Goal: Transaction & Acquisition: Purchase product/service

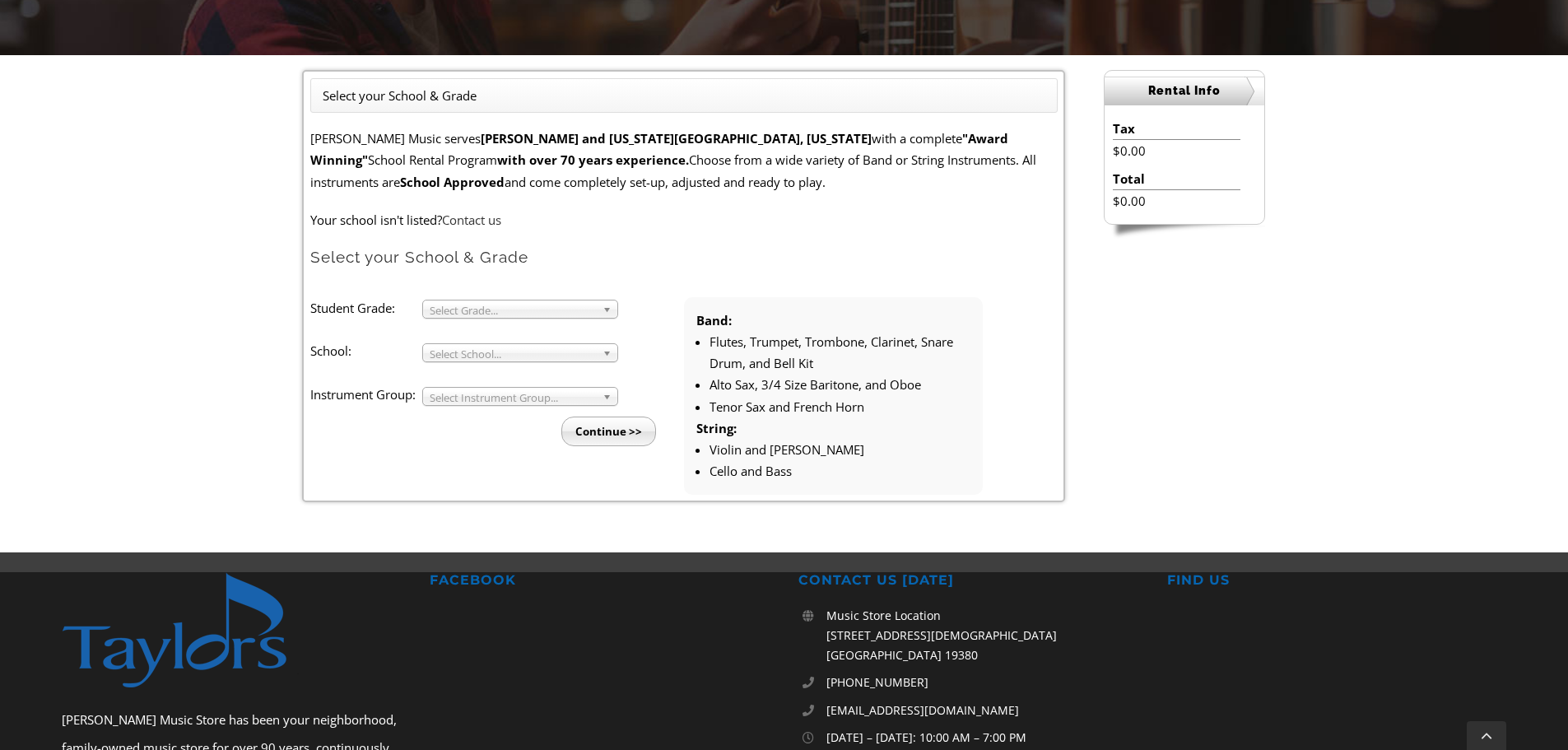
scroll to position [396, 0]
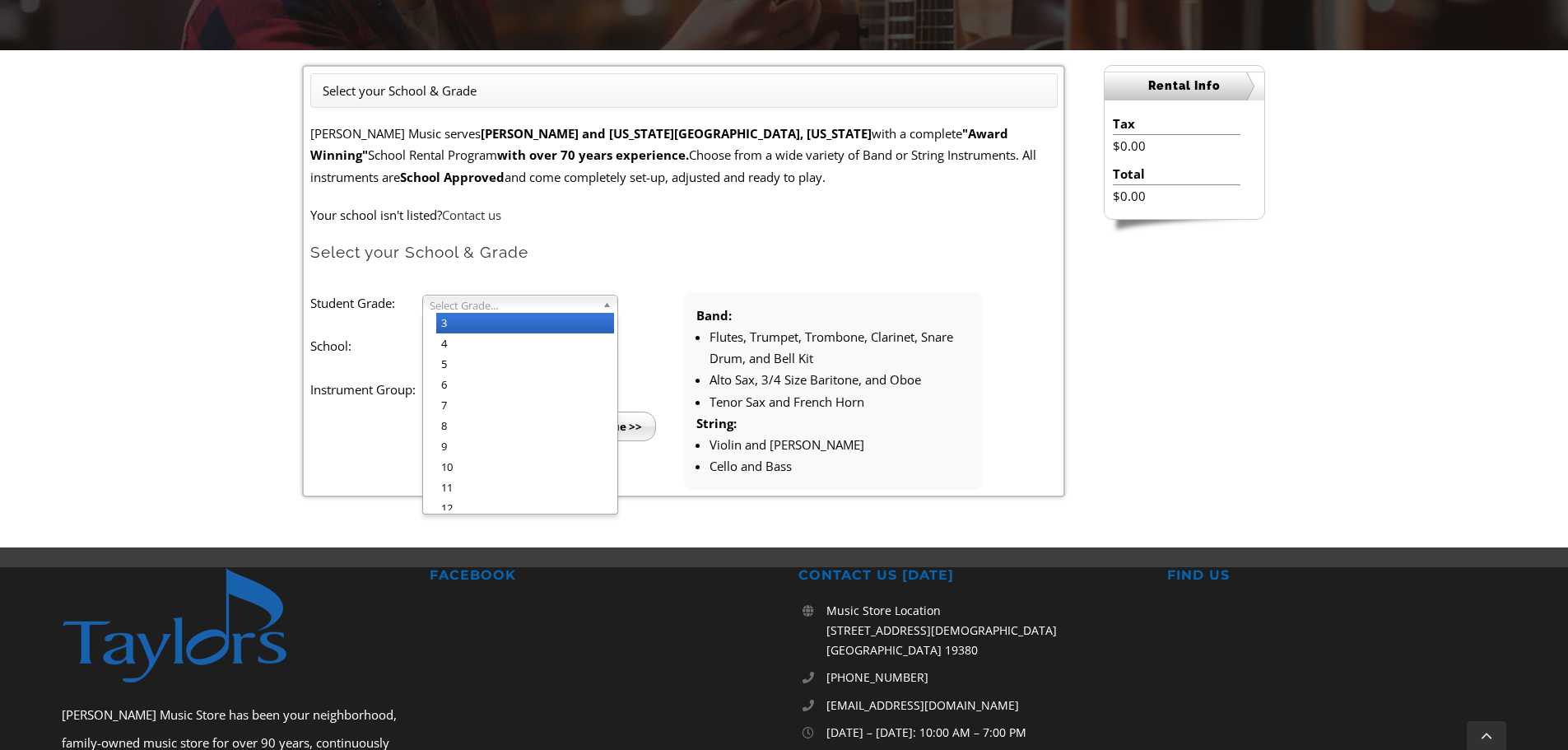
click at [527, 304] on span "Select Grade..." at bounding box center [513, 304] width 166 height 19
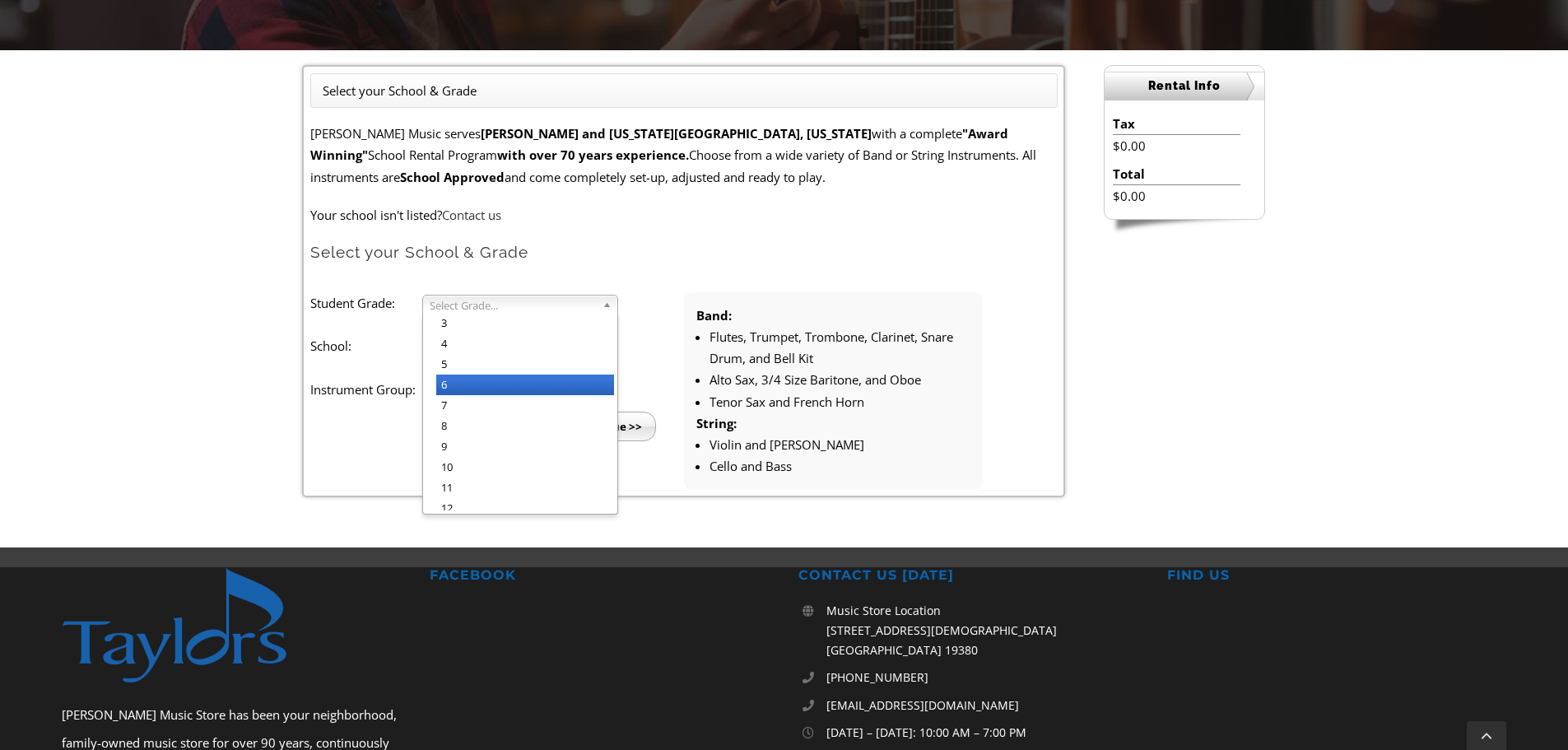
click at [486, 385] on li "6" at bounding box center [525, 385] width 178 height 20
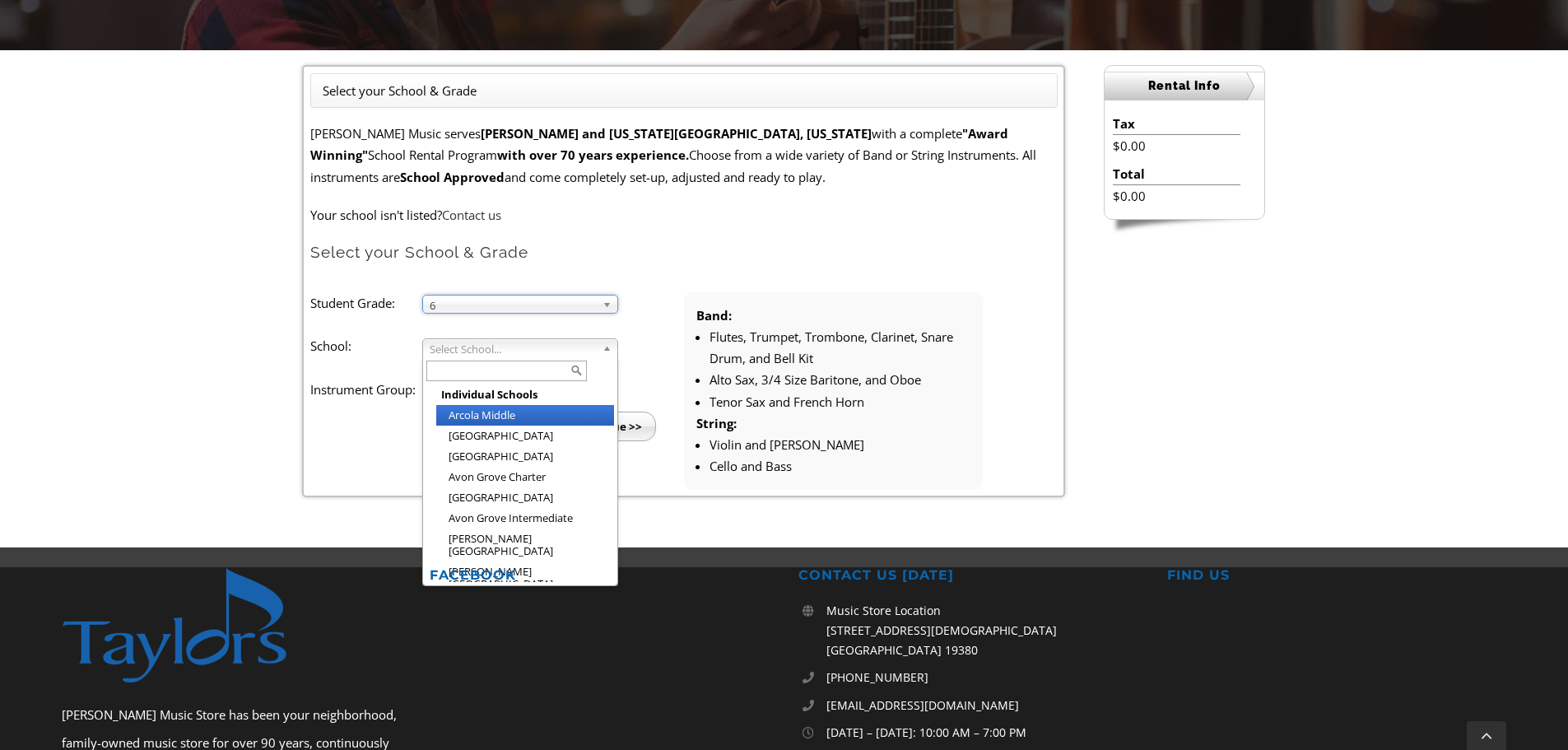
click at [493, 350] on span "Select School..." at bounding box center [513, 349] width 166 height 19
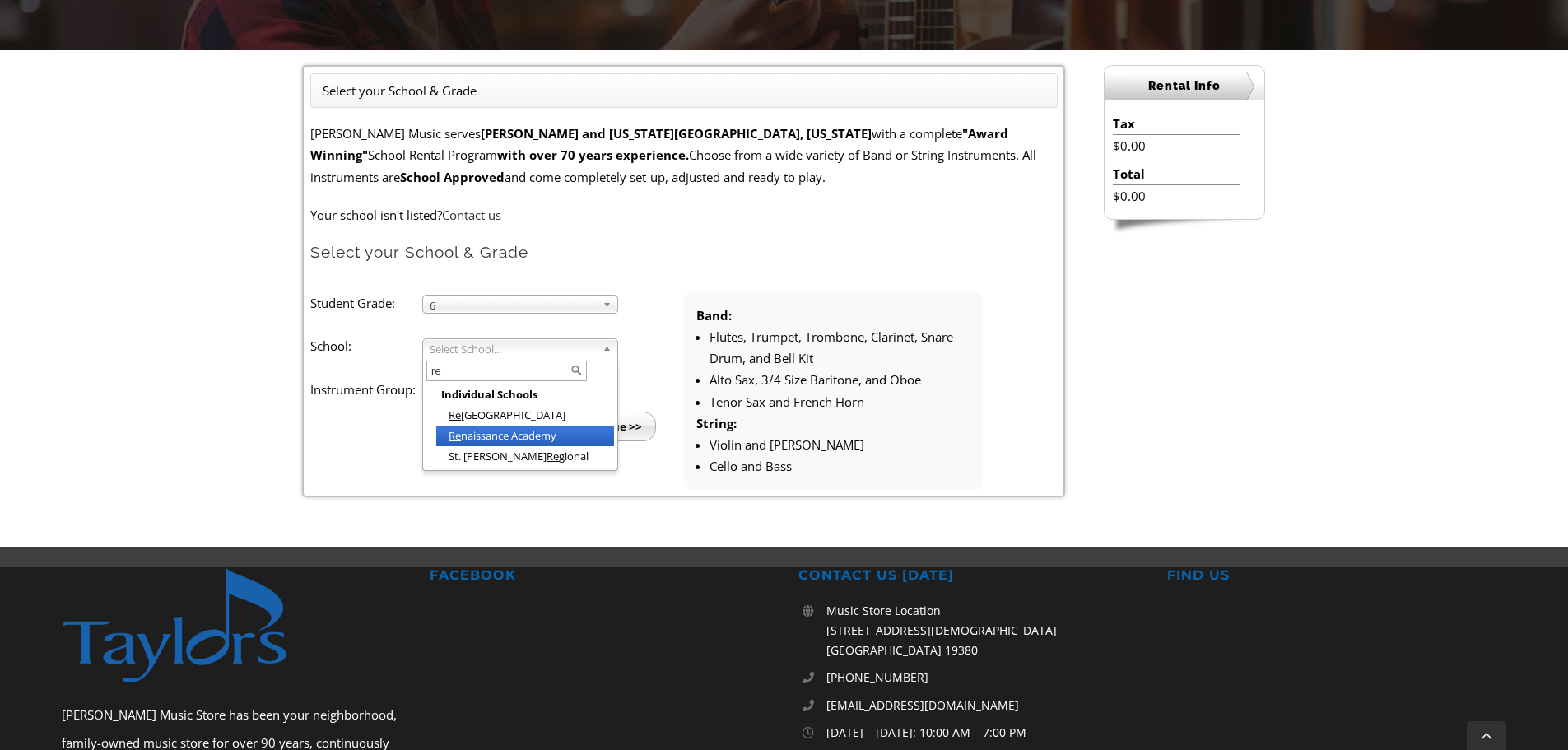
type input "re"
click at [484, 435] on li "Re naissance Academy" at bounding box center [525, 435] width 178 height 20
click at [529, 394] on span "Select Instrument Group..." at bounding box center [513, 392] width 166 height 19
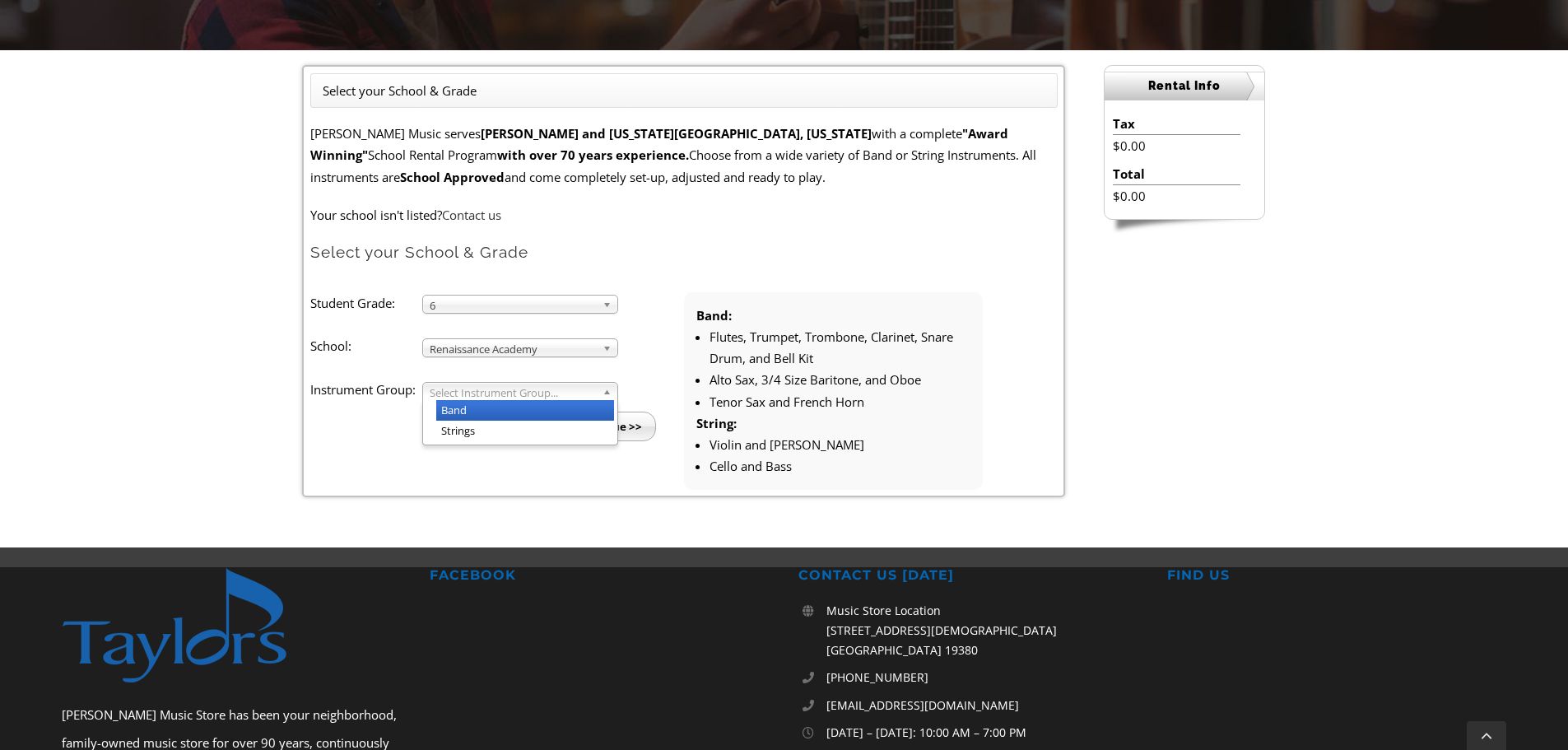
click at [451, 411] on li "Band" at bounding box center [525, 411] width 178 height 20
click at [599, 426] on input "Continue >>" at bounding box center [609, 426] width 95 height 30
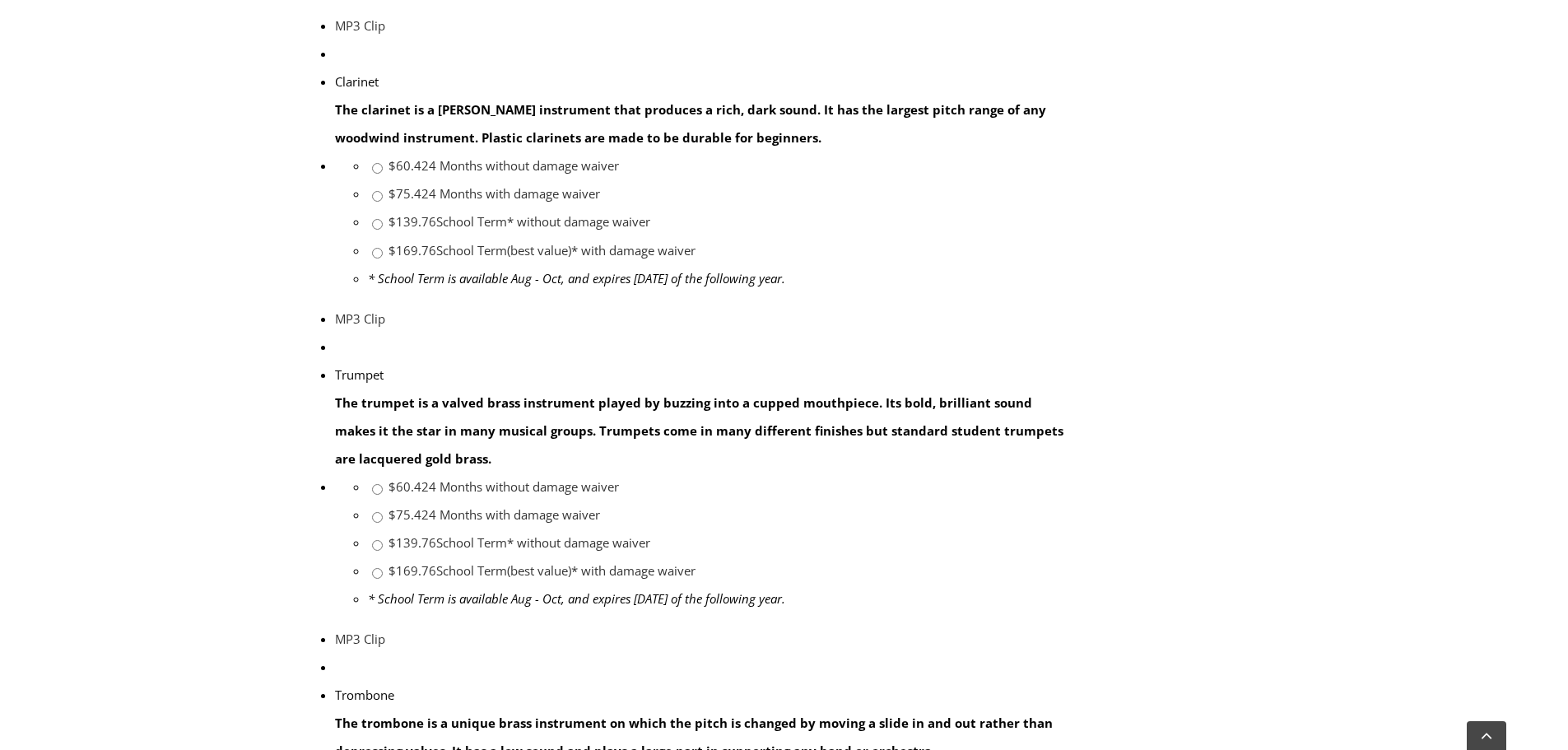
scroll to position [1214, 0]
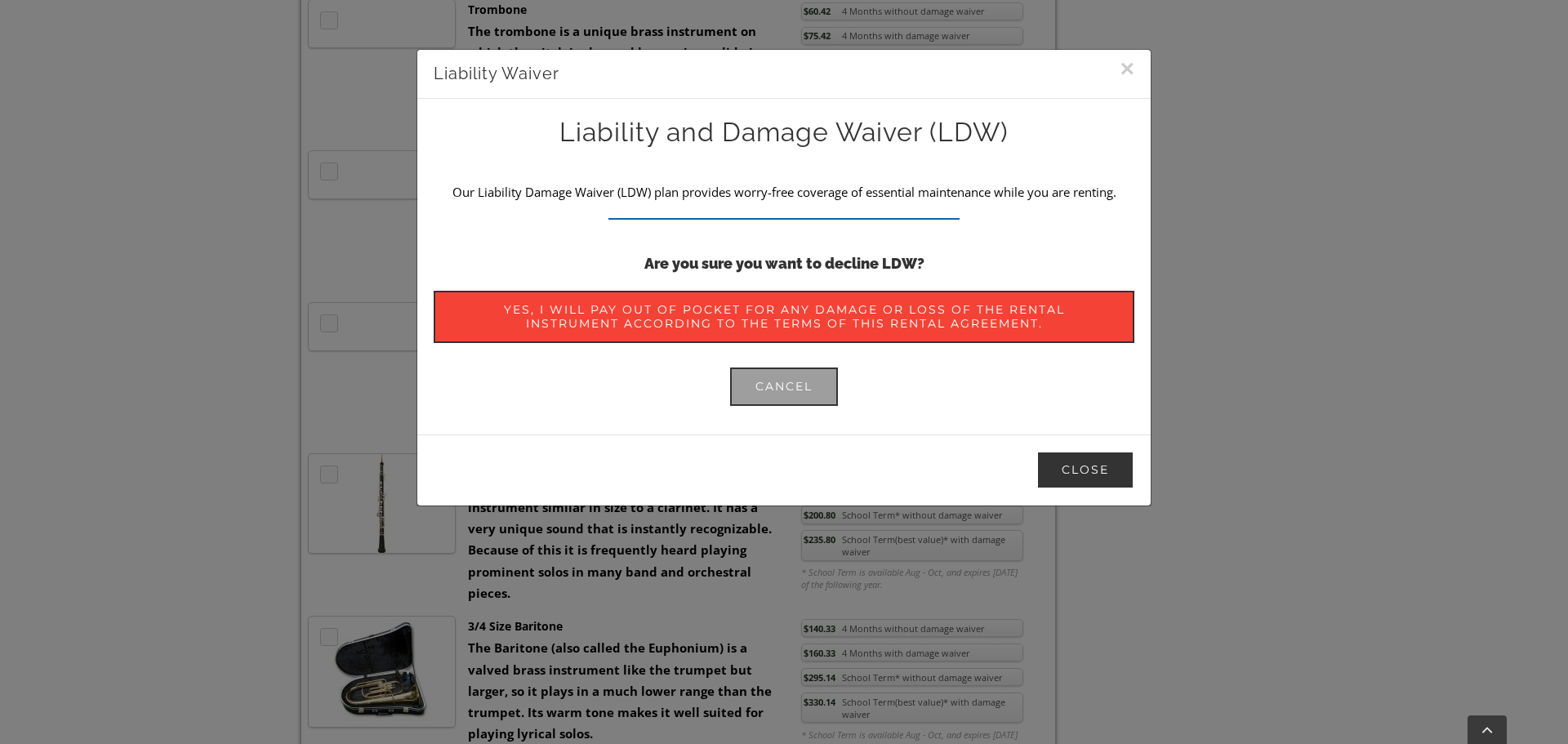
click at [1101, 466] on button "Close" at bounding box center [1085, 470] width 98 height 38
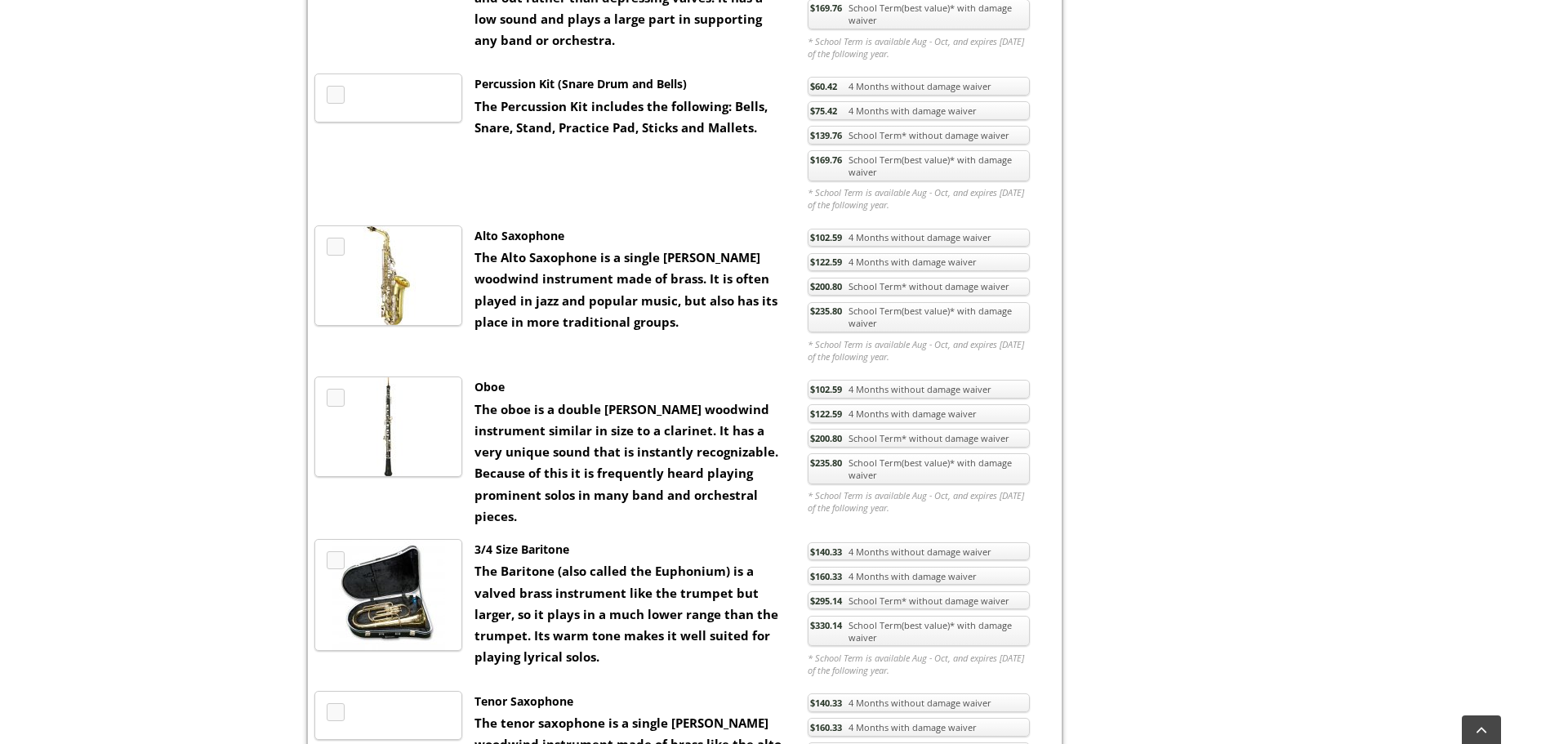
scroll to position [1280, 0]
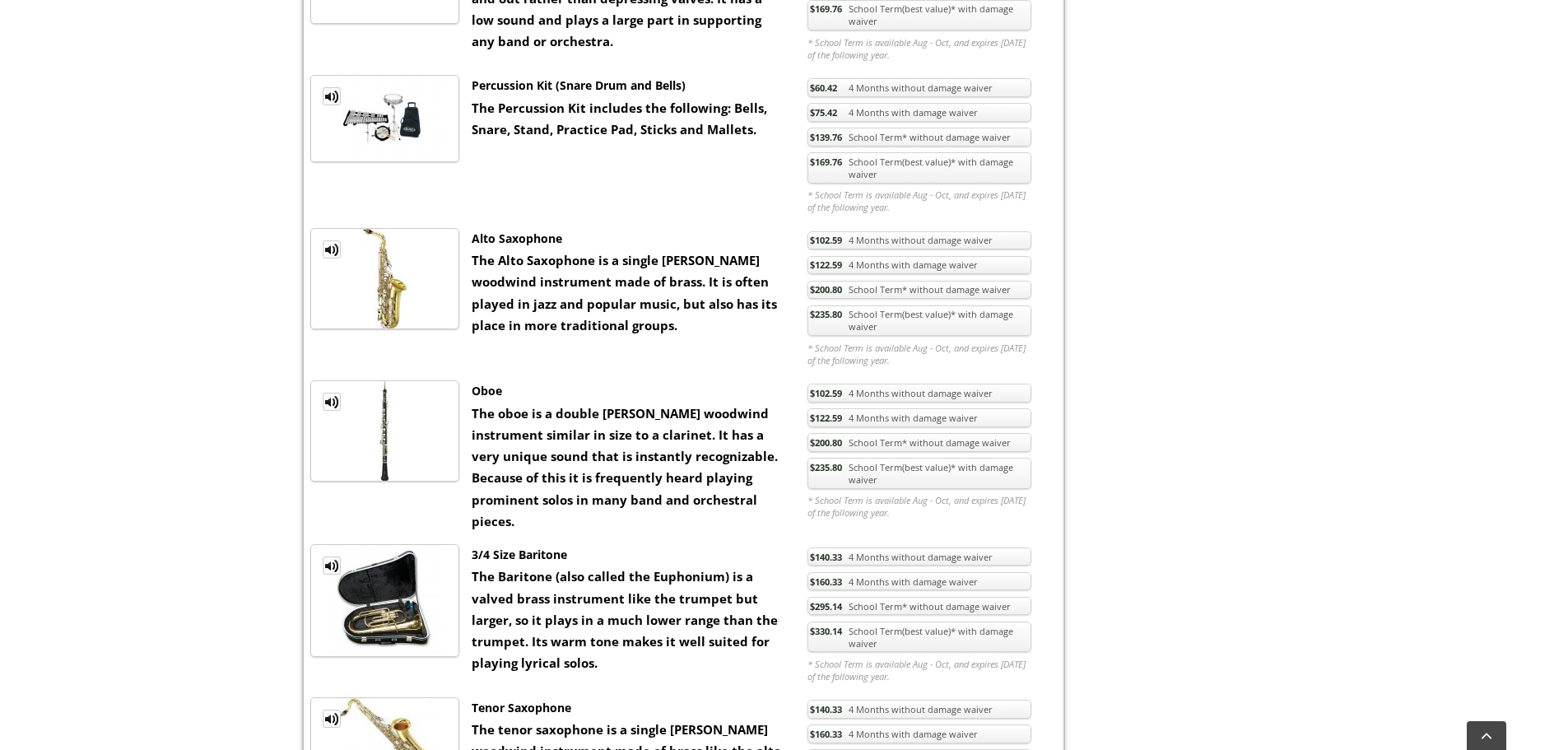
click at [862, 289] on link "$200.80 School Term* without damage waiver" at bounding box center [919, 290] width 224 height 19
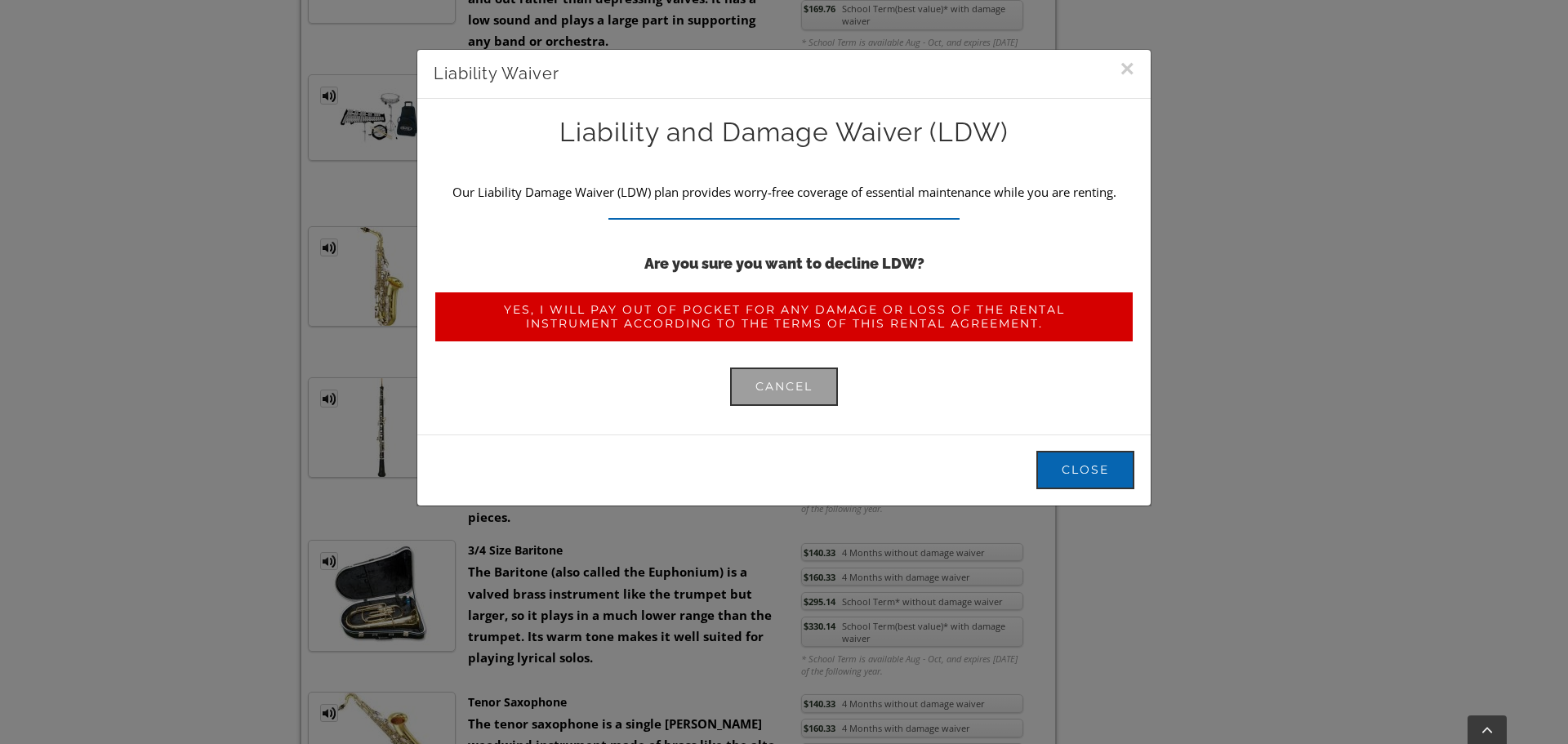
click at [718, 321] on span "Yes, I will pay out of pocket for any damage or loss of the rental instrument a…" at bounding box center [784, 317] width 650 height 27
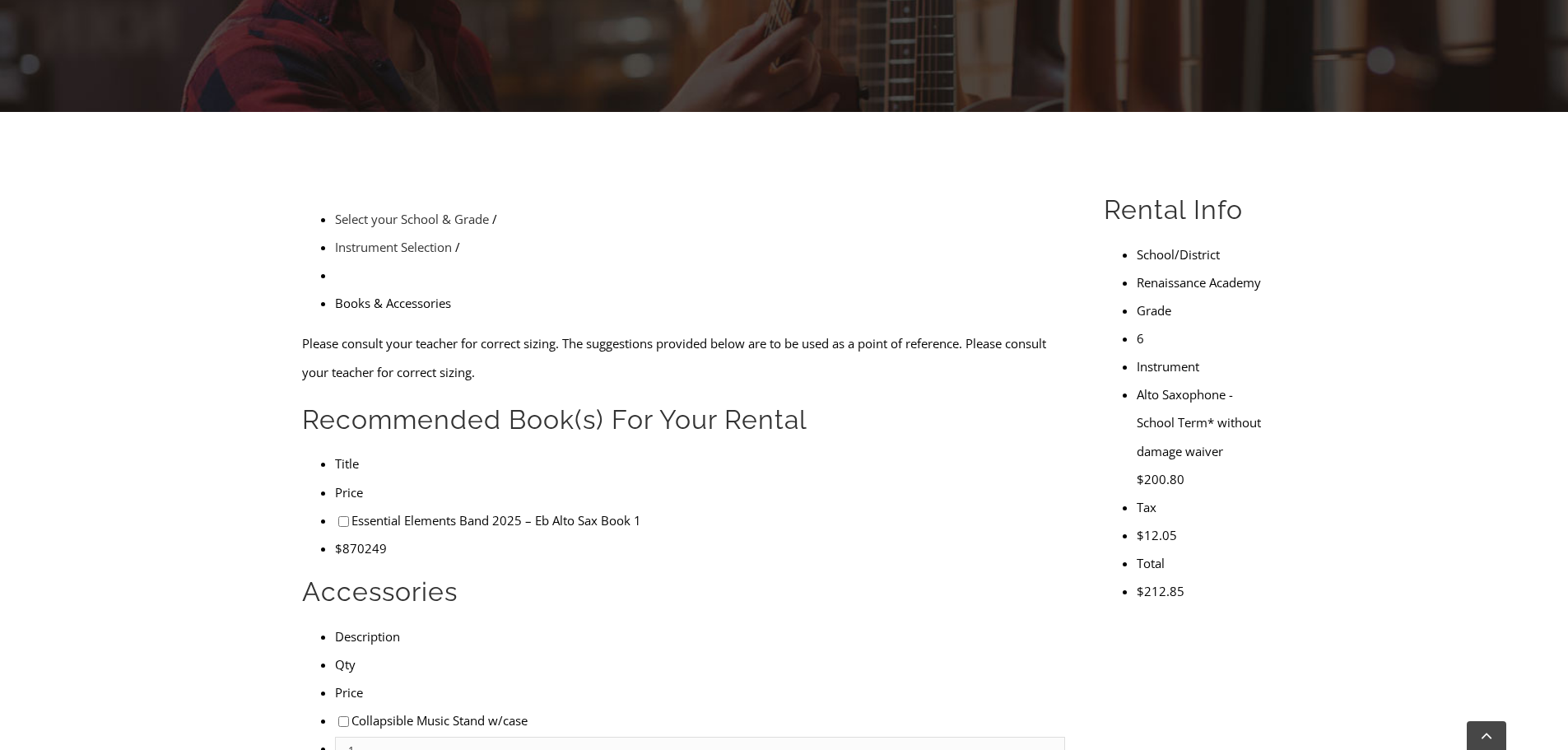
scroll to position [339, 0]
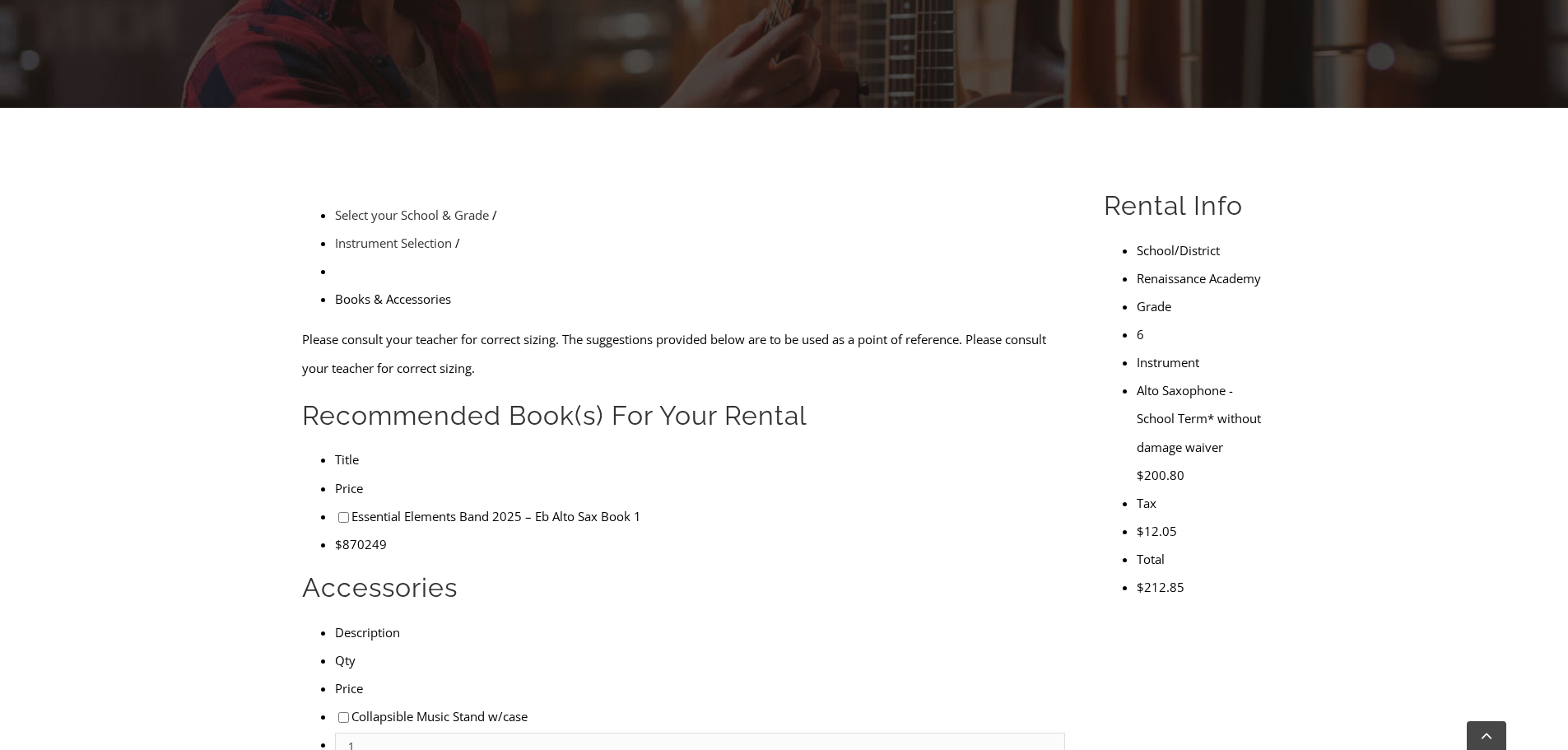
checkbox input"] "true"
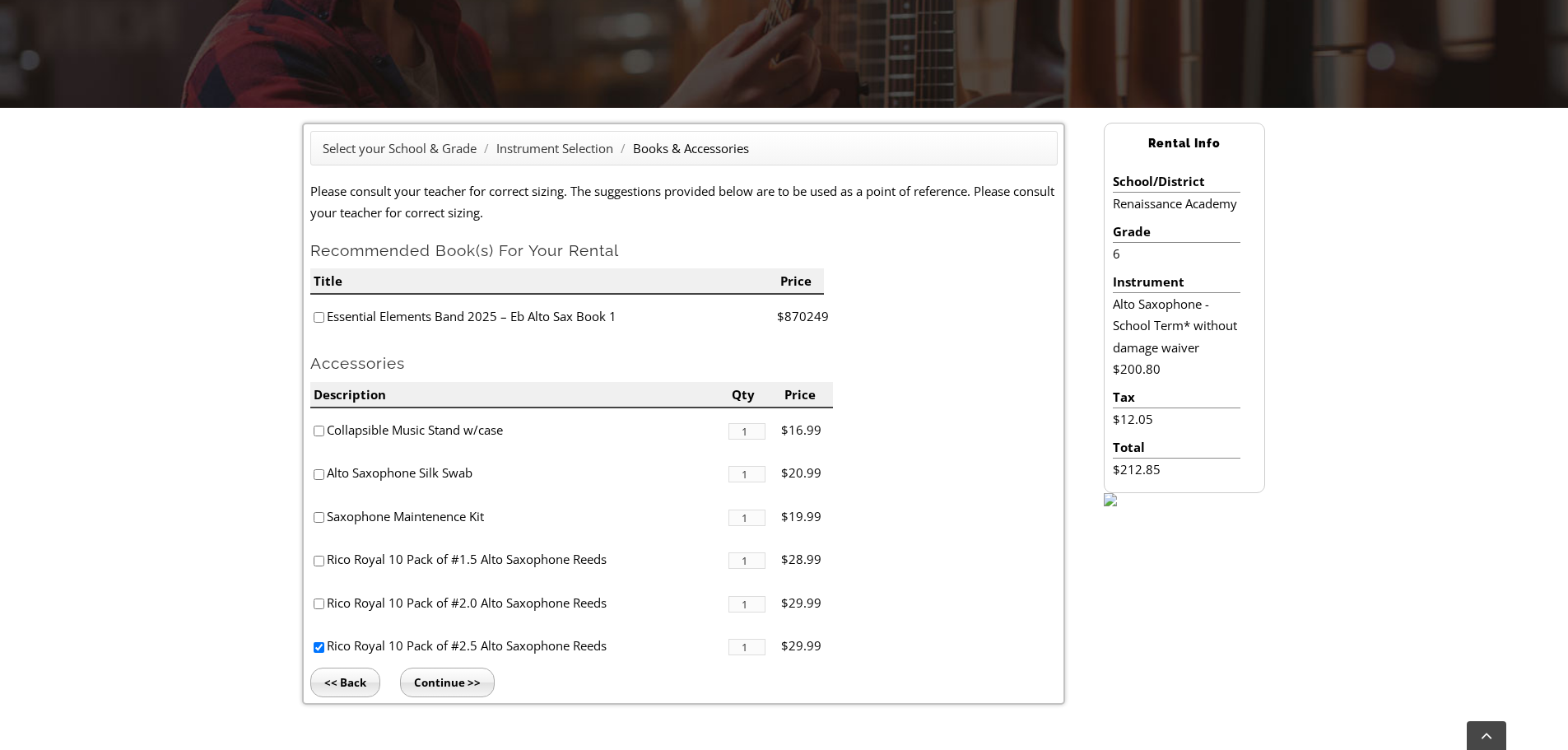
click at [454, 685] on input "Continue >>" at bounding box center [447, 683] width 95 height 30
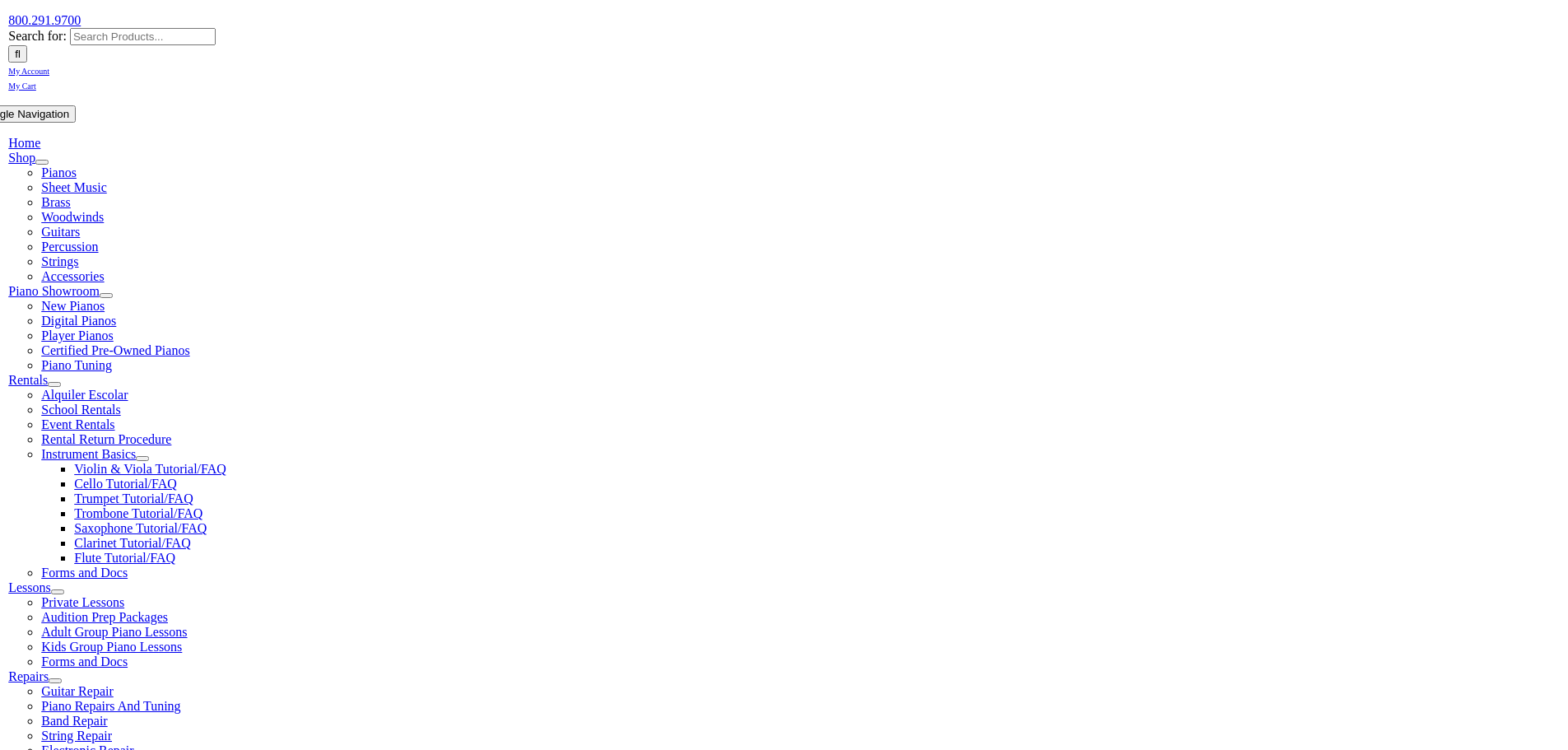
scroll to position [224, 0]
type input "1"
type input "J"
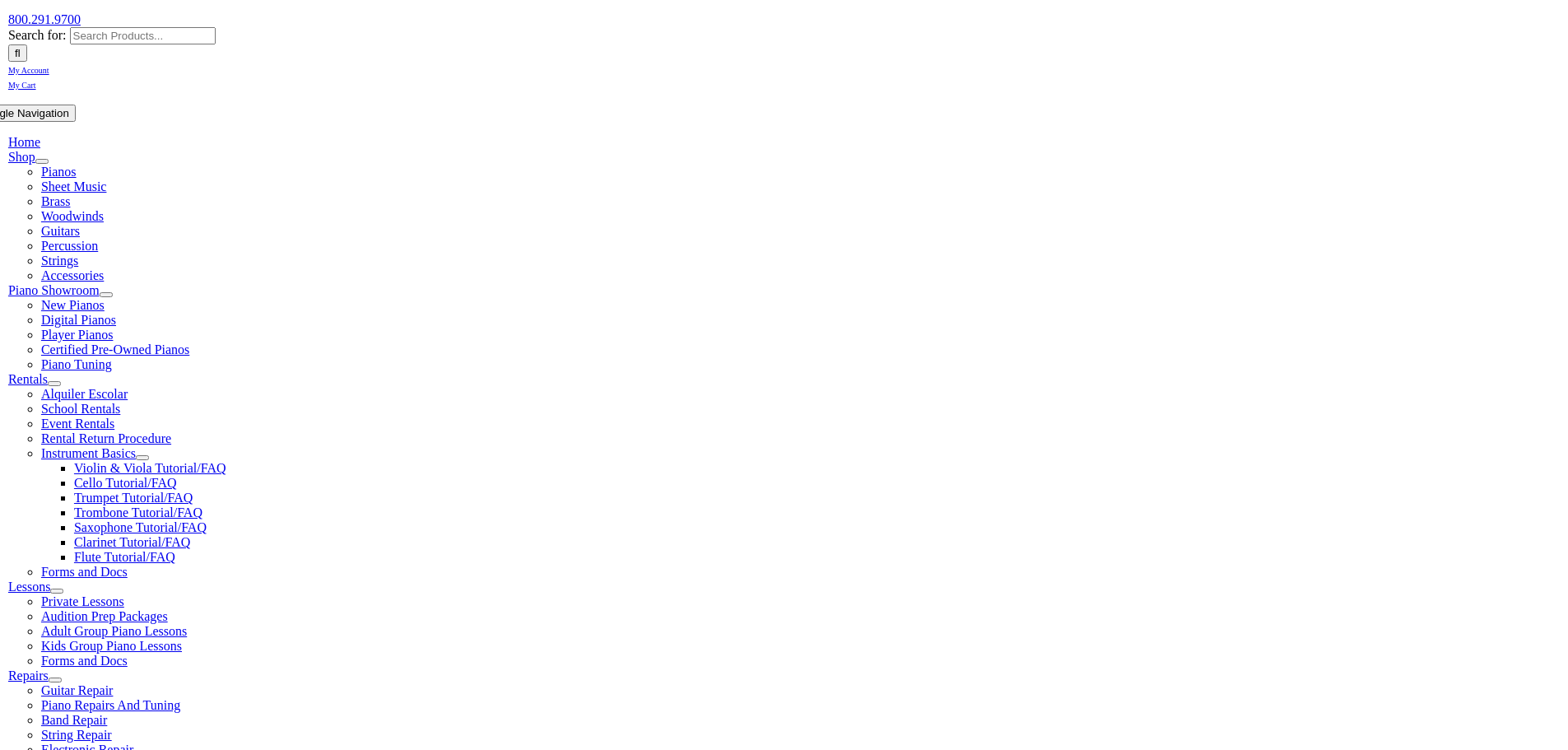
type input "Jian"
type input "Amipara"
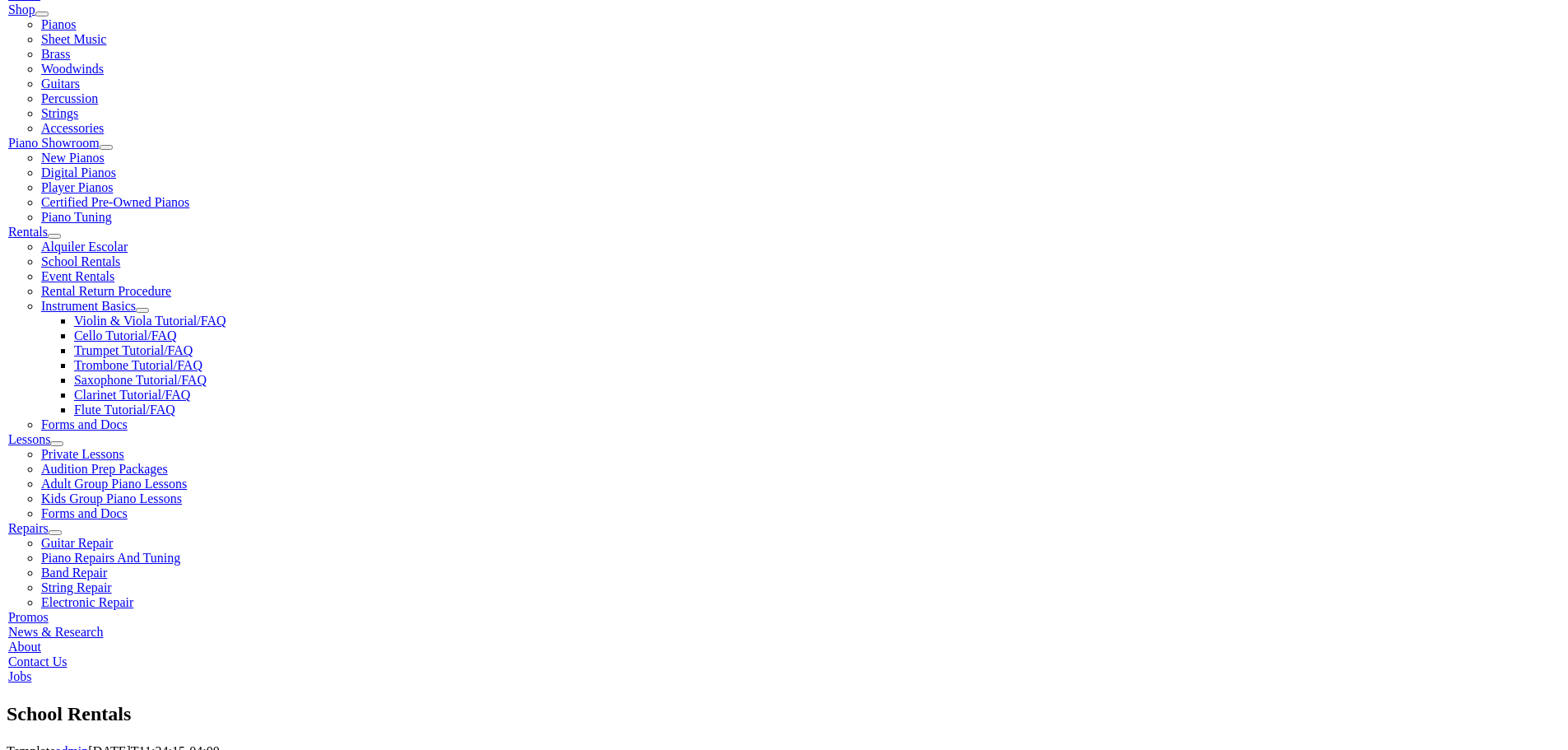
scroll to position [372, 0]
type input "Valspec"
type input "6093727569"
type input "29227923"
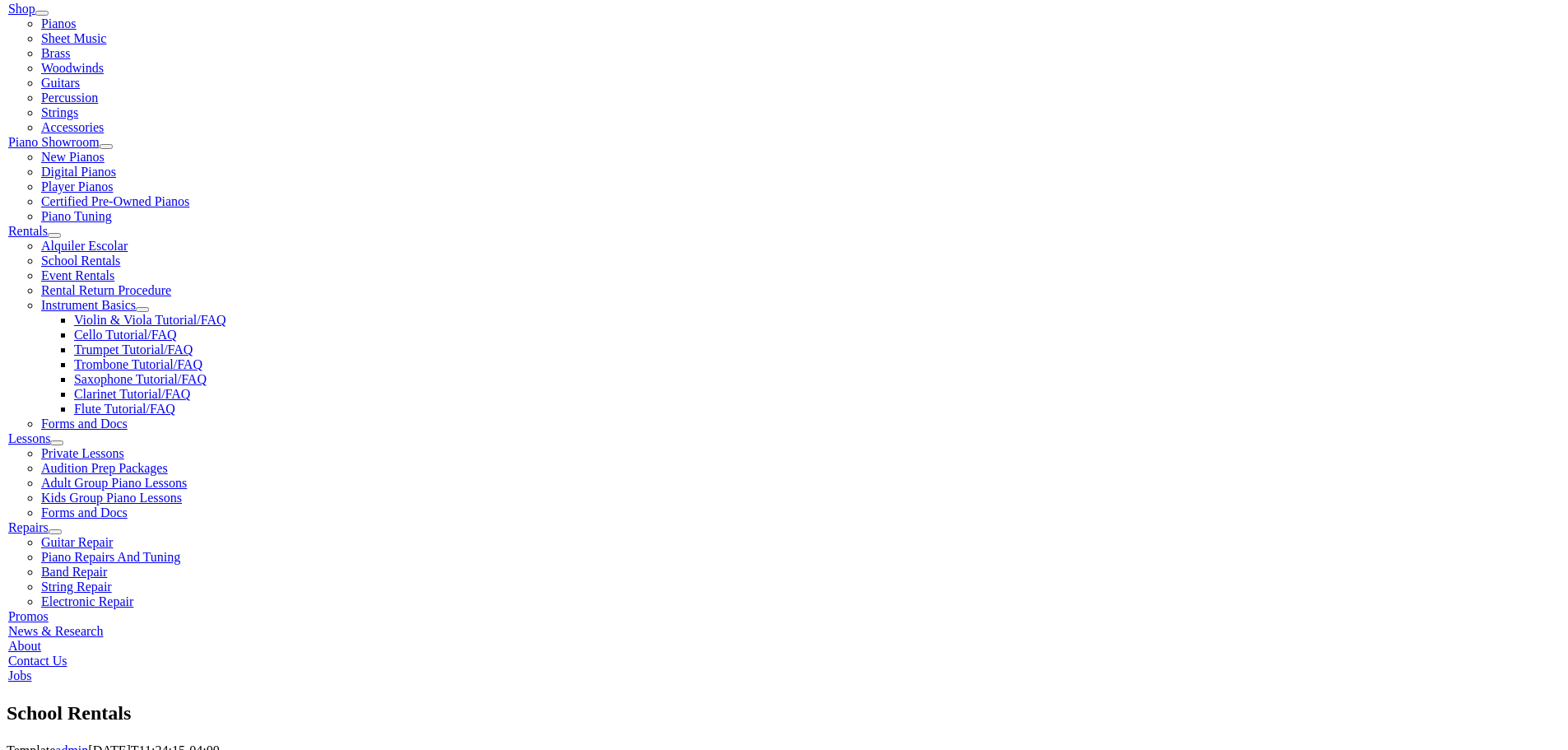
type input "01/03/1981"
type input "Anjna Amipara"
type input "2155202797"
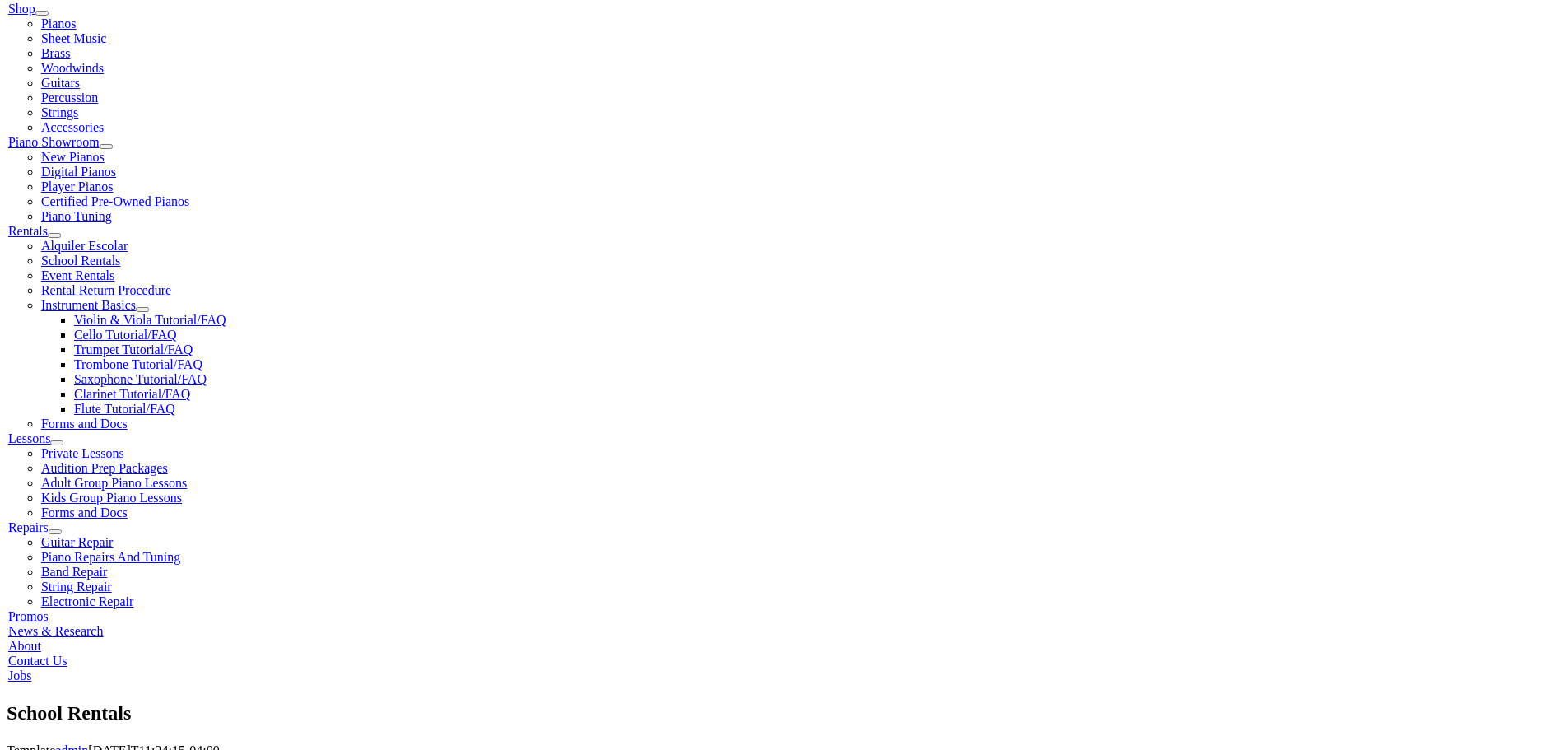
type input "Valspec"
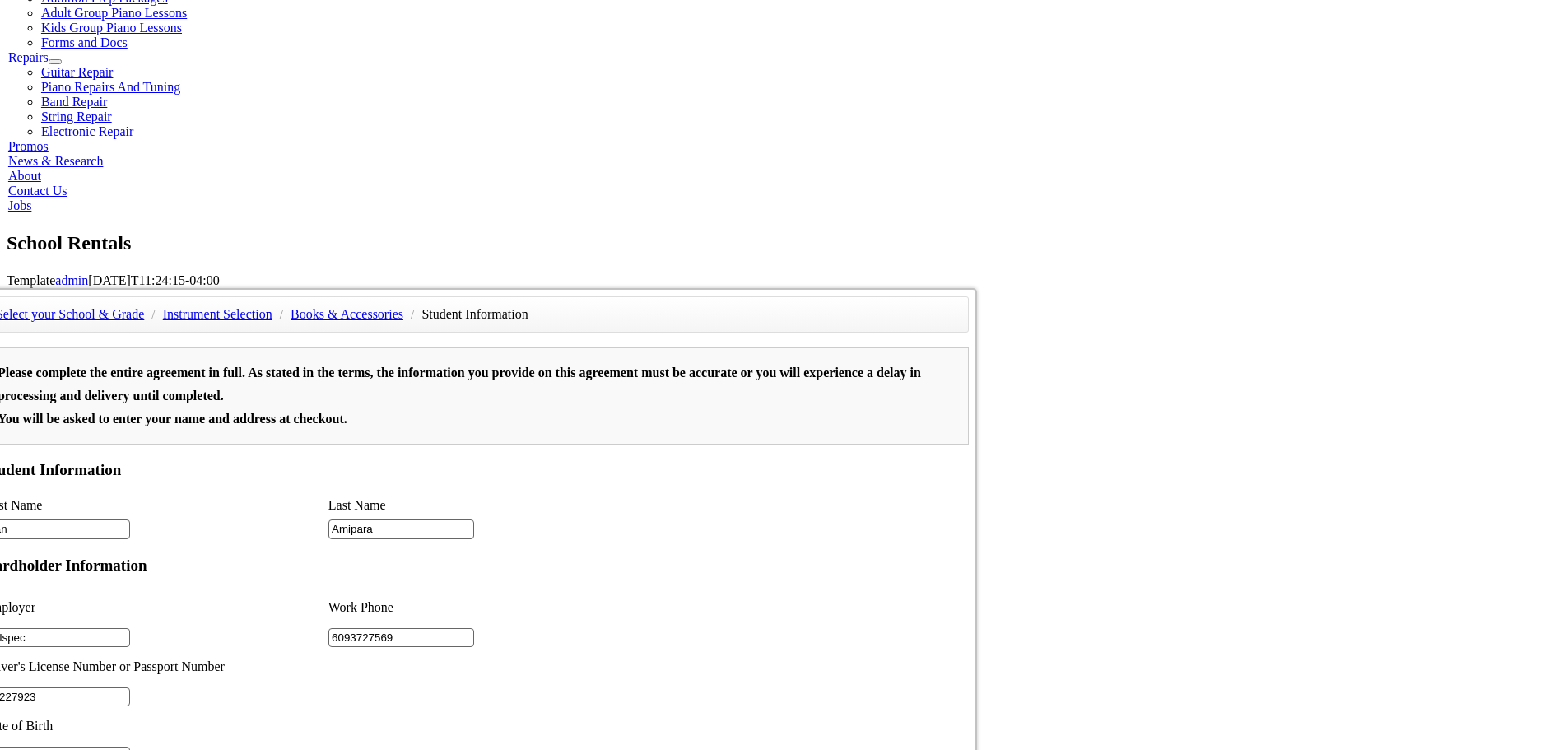
scroll to position [938, 0]
type input "2"
type input "Valspec"
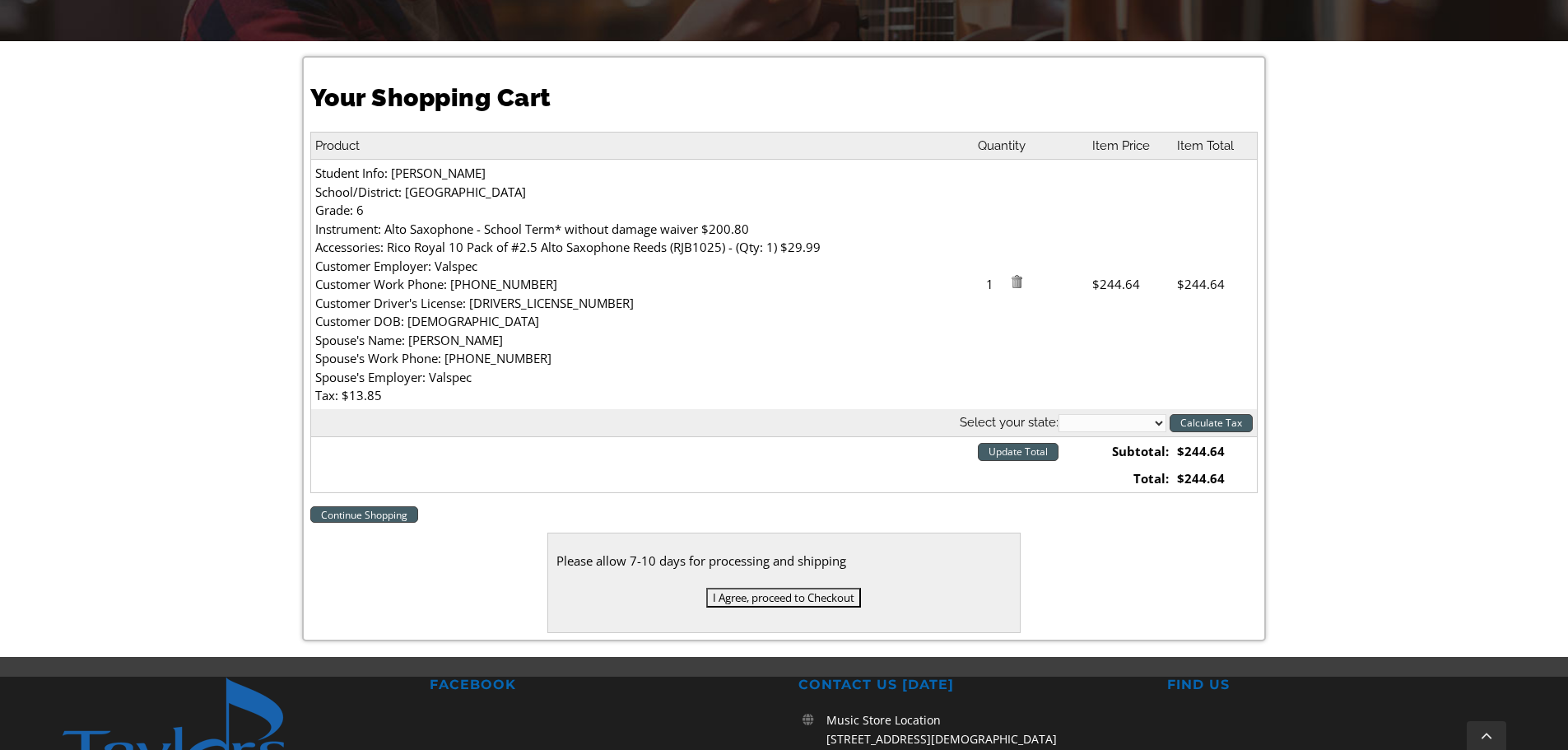
scroll to position [407, 0]
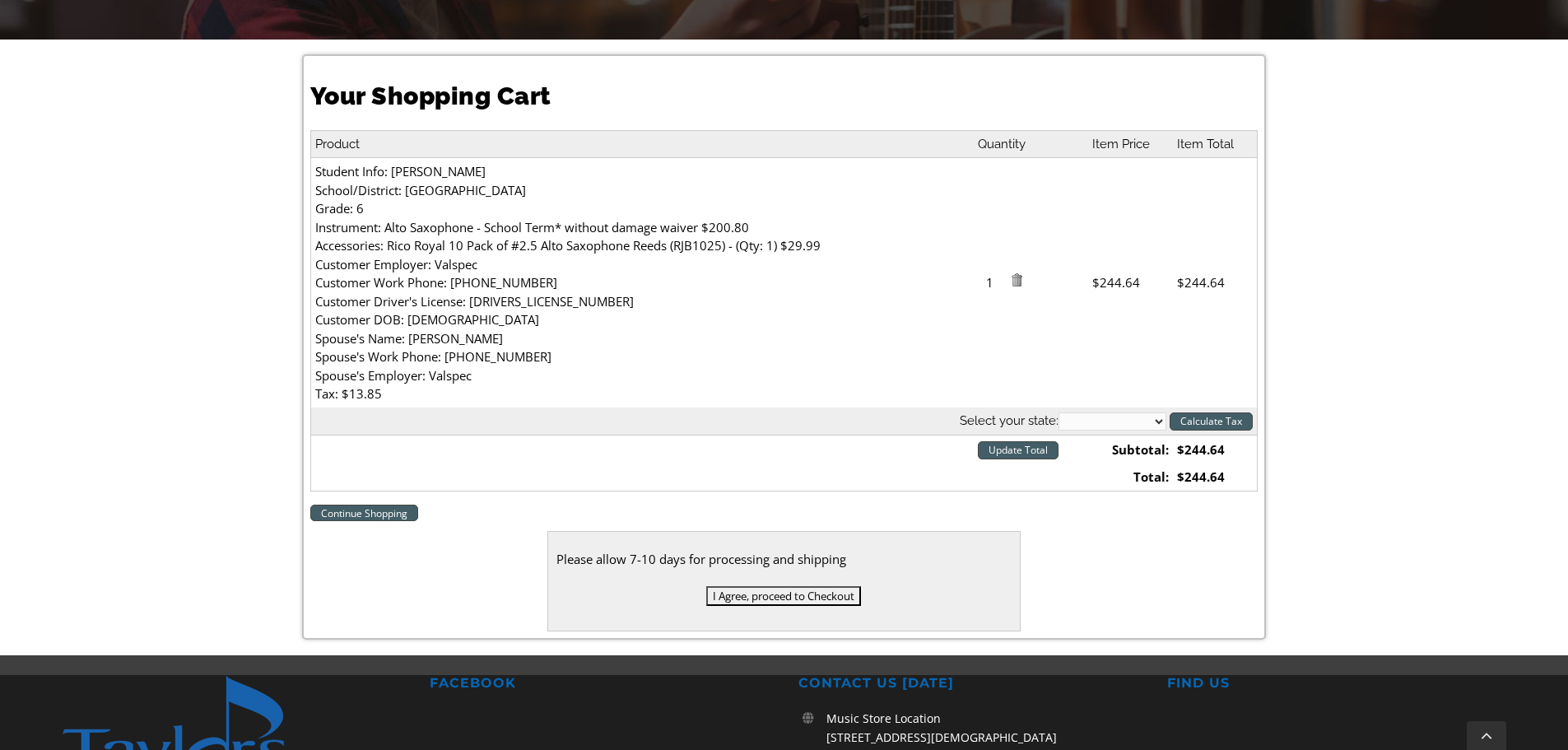
click at [1123, 417] on select "[US_STATE] [US_STATE] [US_STATE] [US_STATE] [US_STATE] [US_STATE] [US_STATE] [U…" at bounding box center [1112, 422] width 108 height 18
select select "PA"
click at [1059, 412] on select "[US_STATE] [US_STATE] [US_STATE] [US_STATE] [US_STATE] [US_STATE] [US_STATE] [U…" at bounding box center [1112, 422] width 108 height 18
click at [1198, 423] on input "Calculate Tax" at bounding box center [1211, 422] width 83 height 18
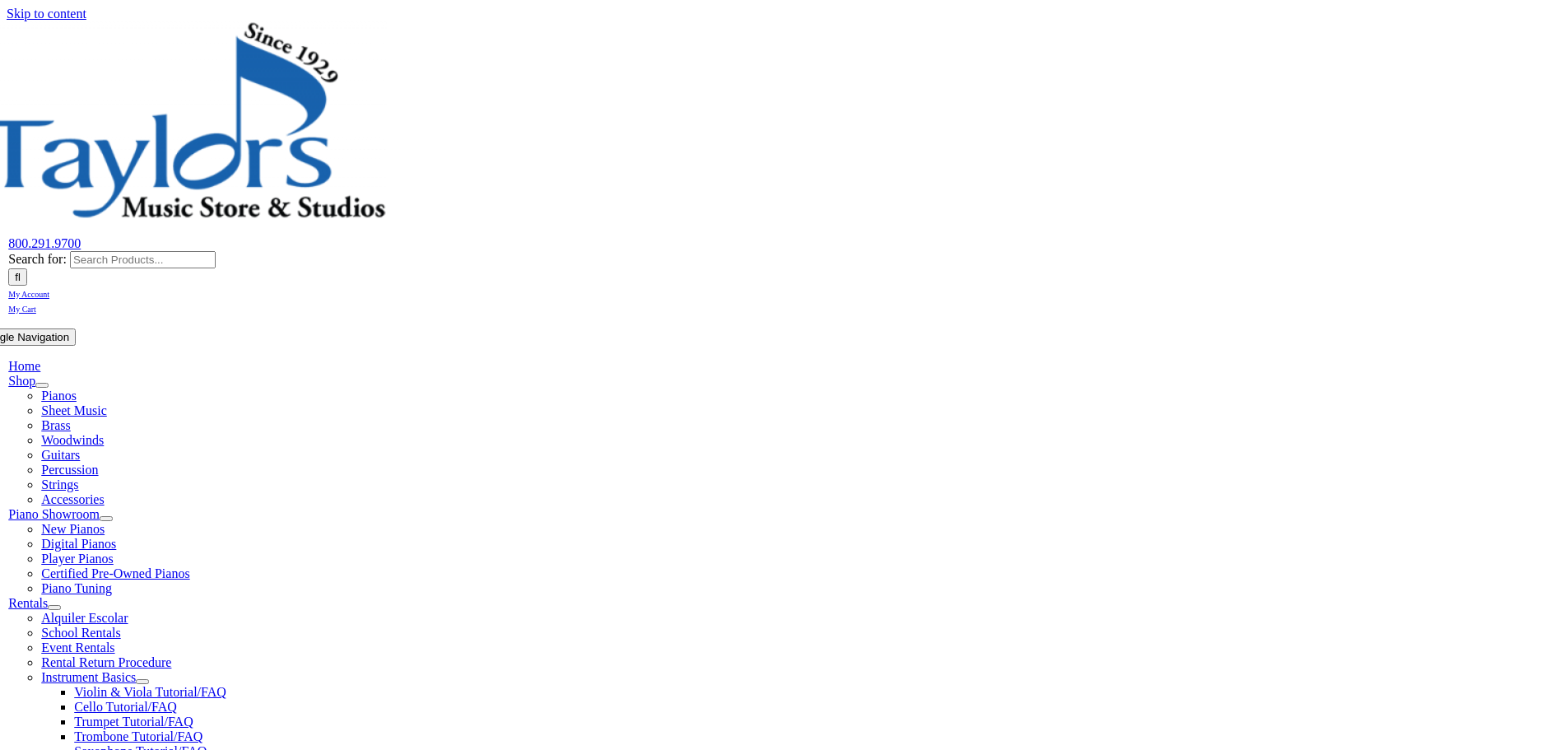
select select "PA"
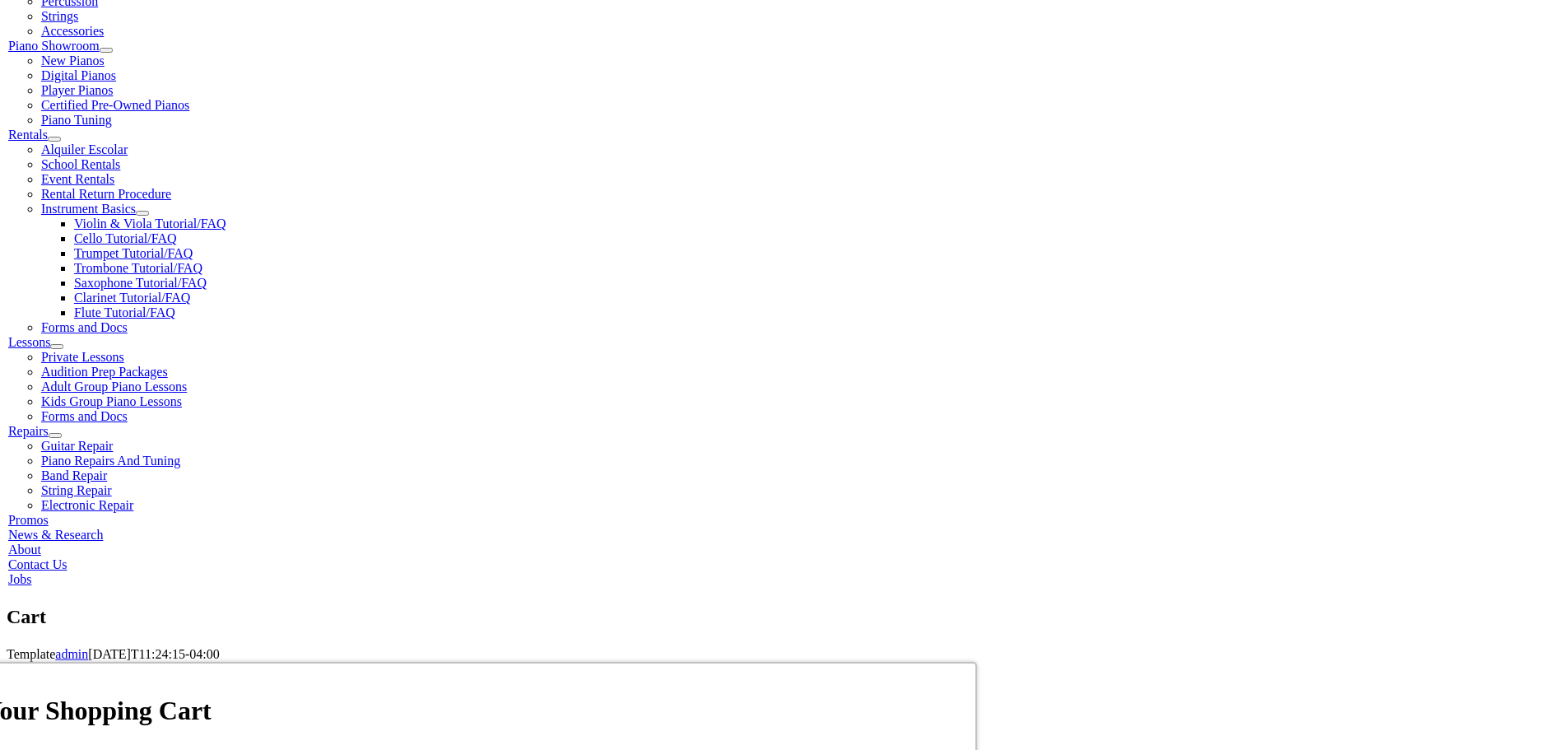
scroll to position [470, 0]
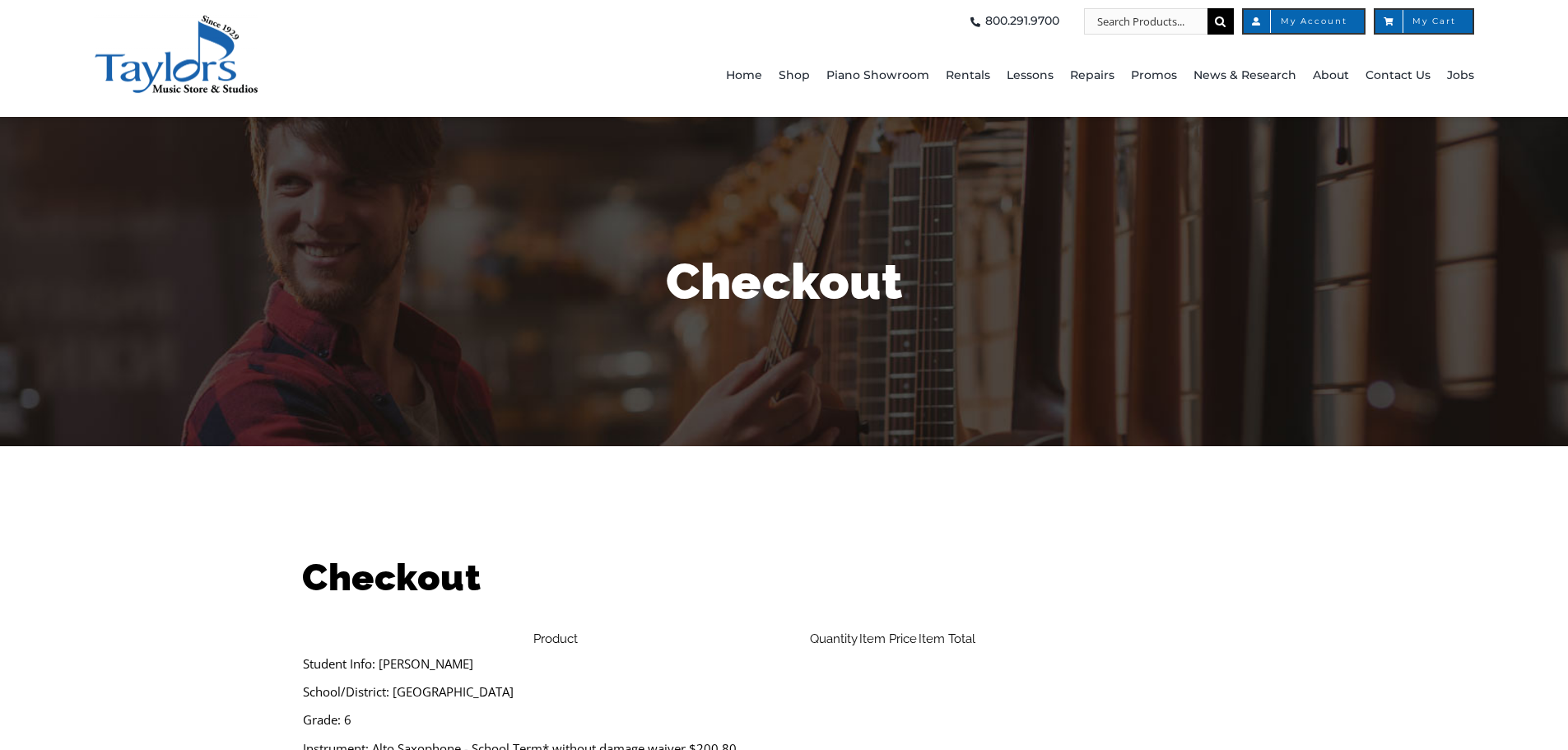
select select
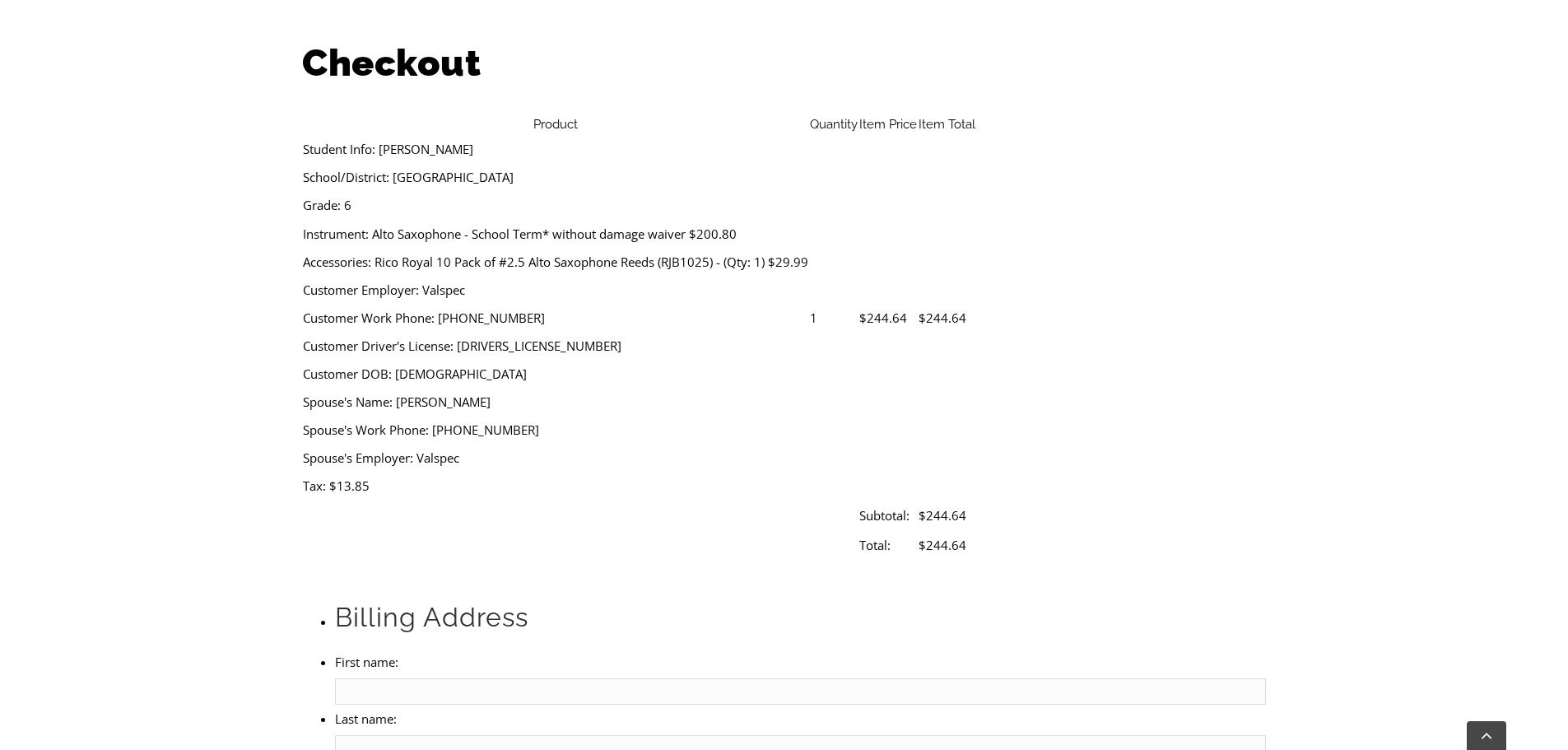
scroll to position [514, 0]
click at [457, 679] on input "First name:" at bounding box center [800, 692] width 930 height 27
type input "[PERSON_NAME]"
type input "Amipara"
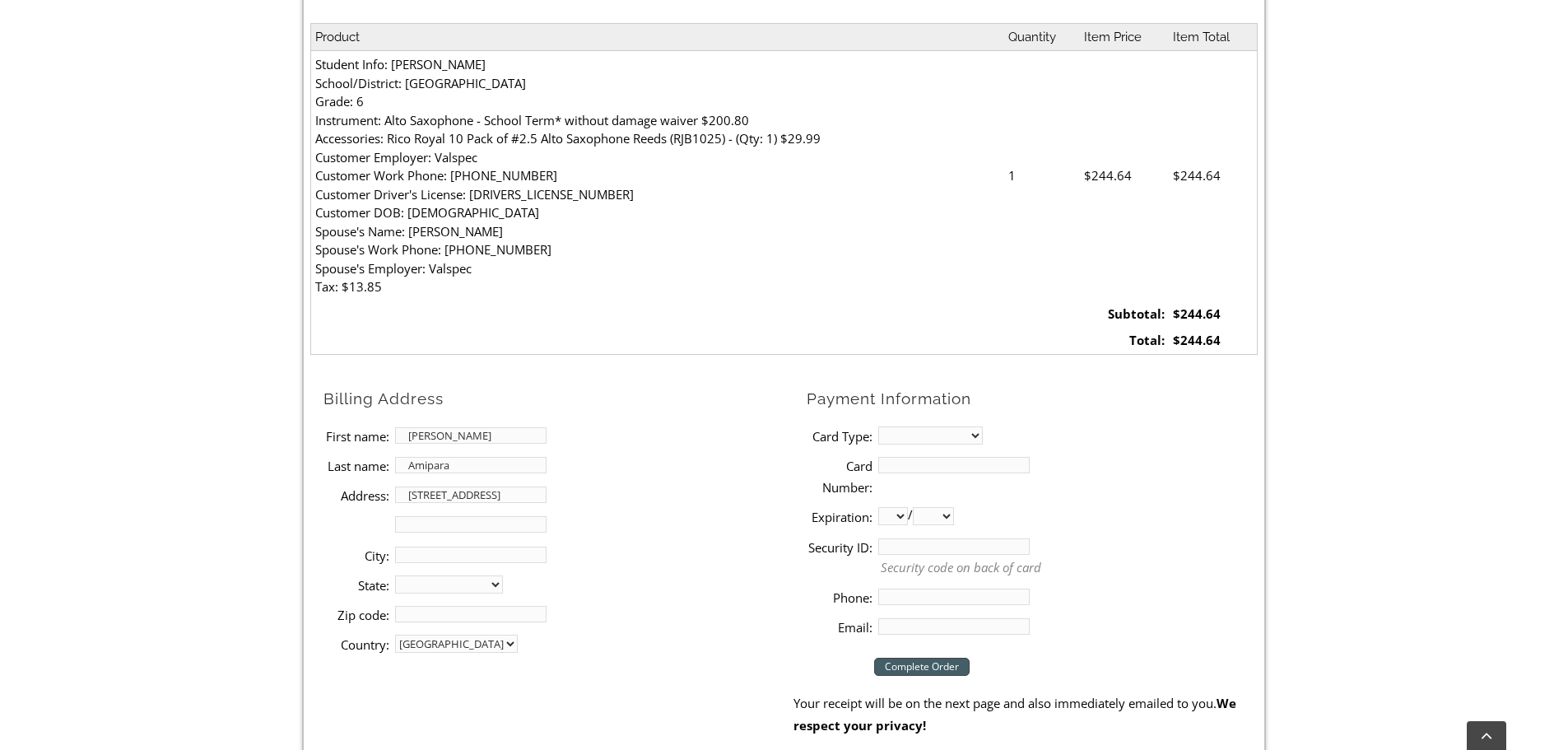
type input "[STREET_ADDRESS]"
type input "Royersford"
select select "PA"
type input "19468"
click at [914, 440] on select "MasterCard Visa American Express Discover" at bounding box center [930, 435] width 104 height 18
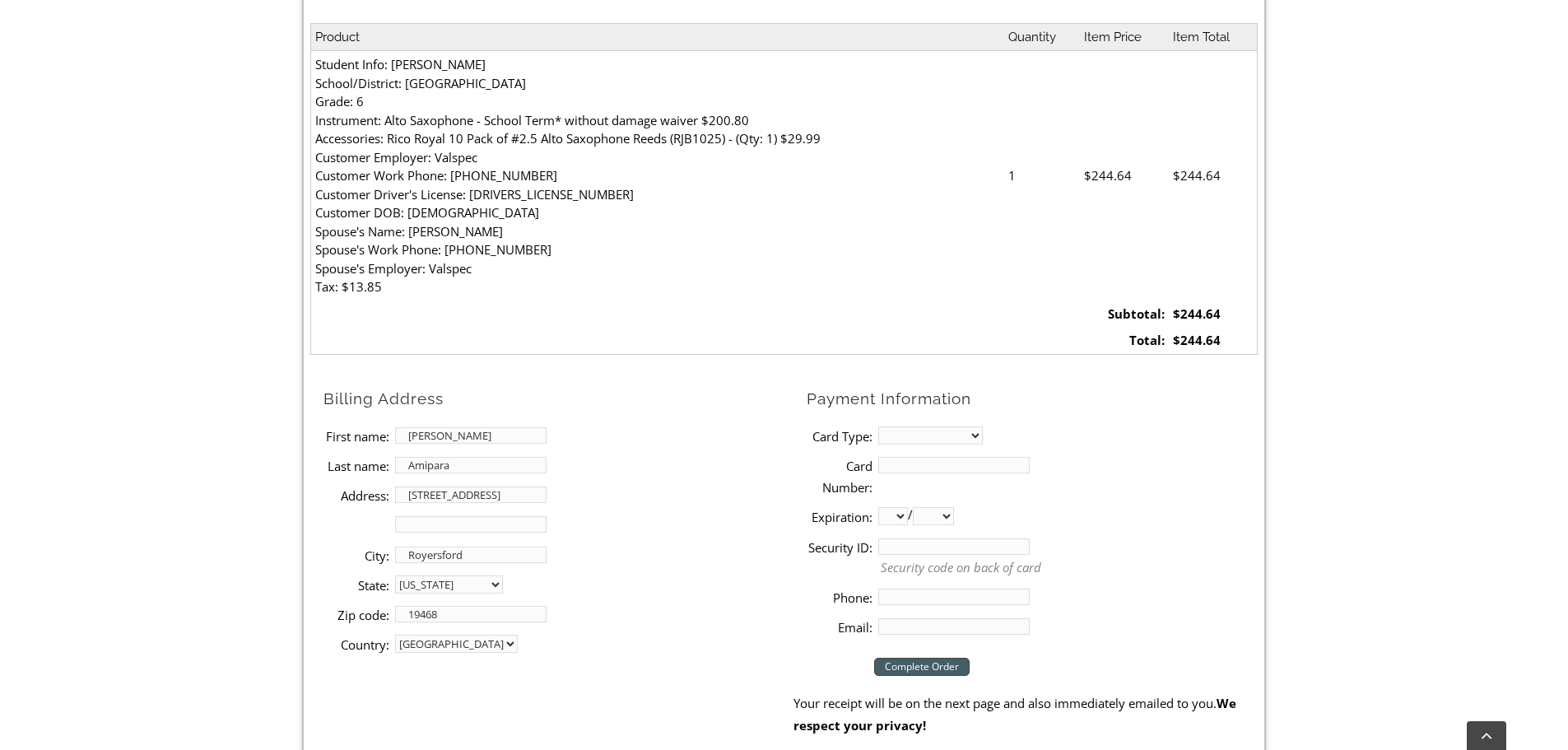
select select "visa"
click at [878, 426] on select "MasterCard Visa American Express Discover" at bounding box center [930, 435] width 104 height 18
click at [953, 461] on input "Card Number:" at bounding box center [954, 465] width 151 height 17
type input "[CREDIT_CARD_NUMBER]"
select select "11"
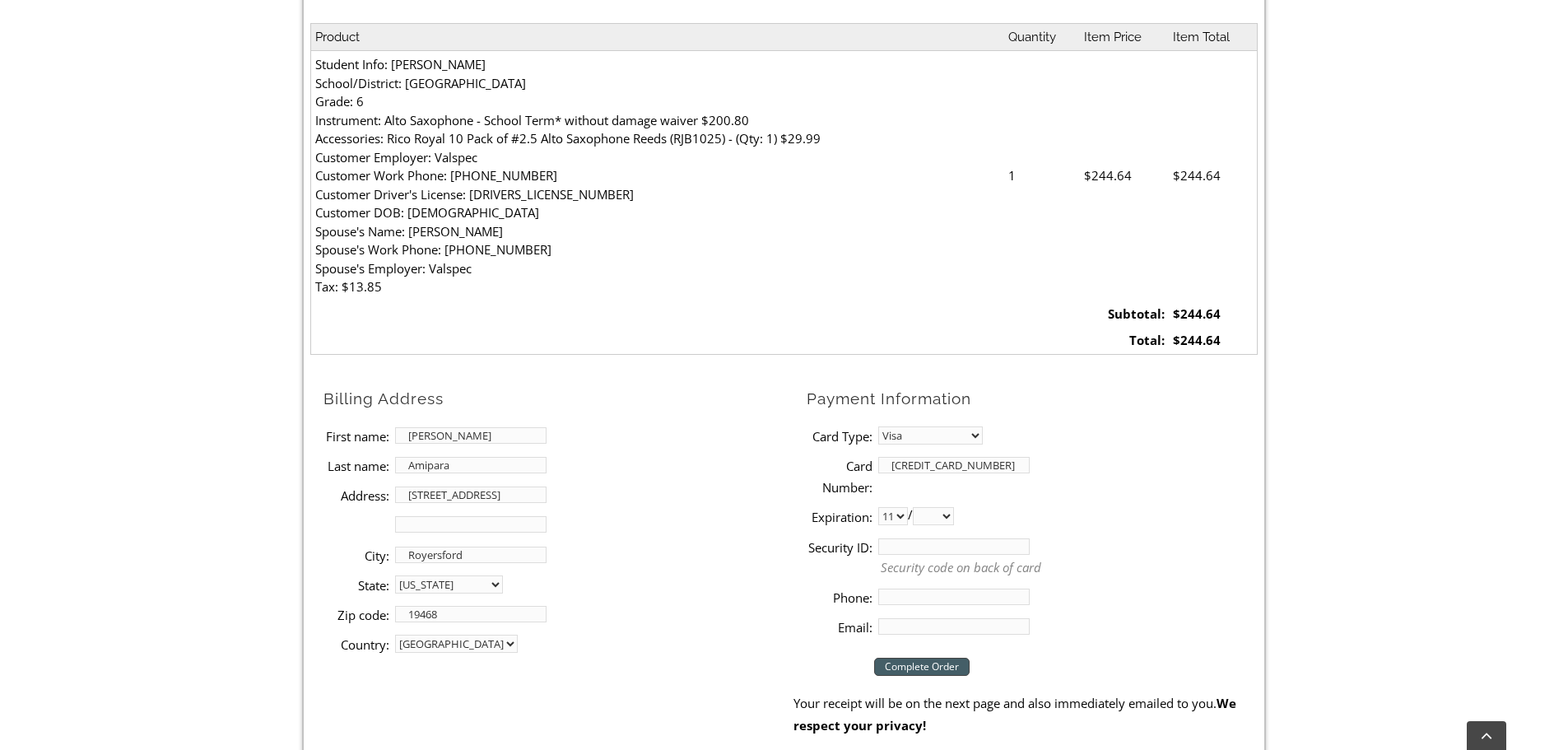
select select "2026"
click at [904, 545] on input "Security ID:" at bounding box center [954, 547] width 151 height 17
type input "051"
click at [918, 600] on input "Phone:" at bounding box center [954, 597] width 151 height 17
type input "6093727569"
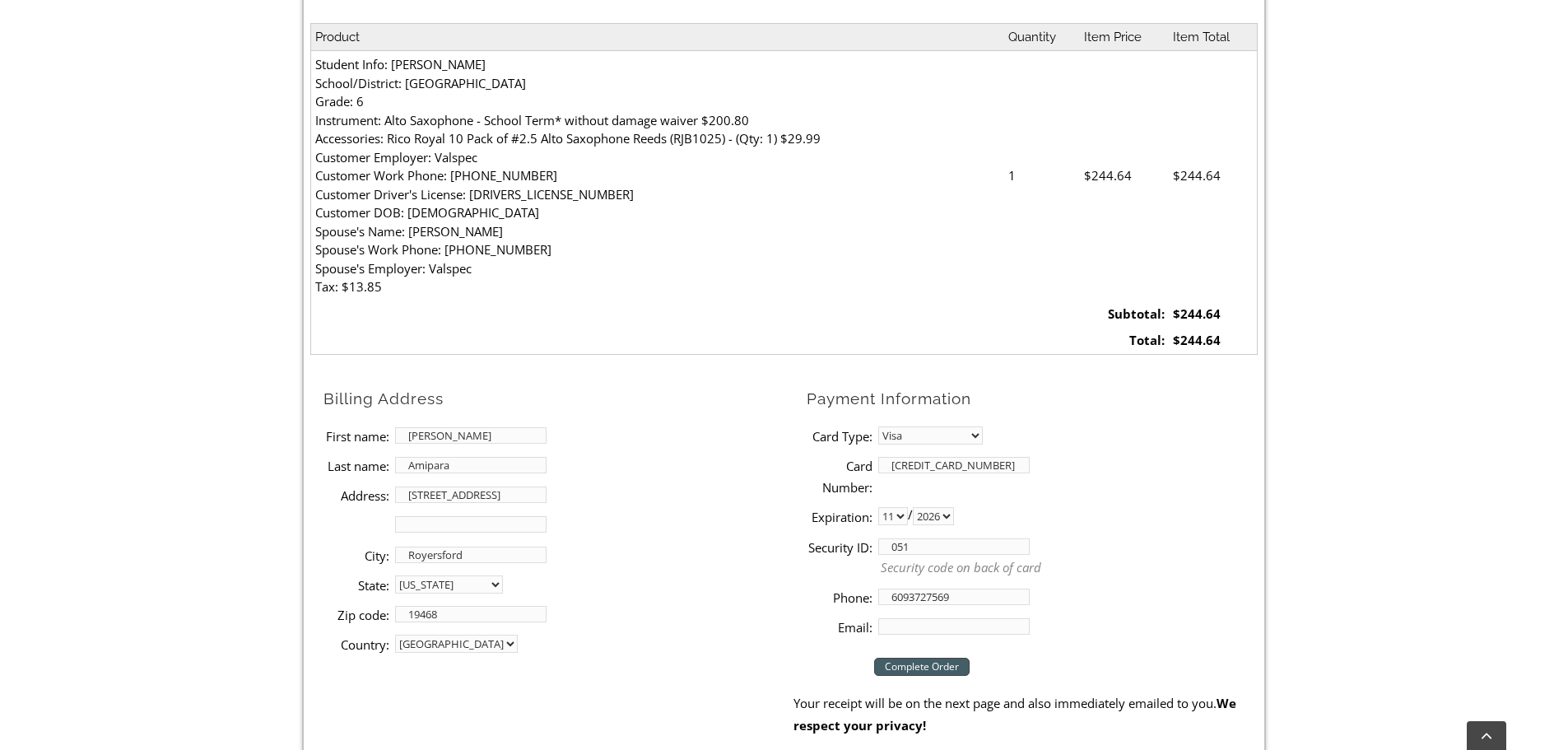
click at [898, 632] on input "Email:" at bounding box center [954, 626] width 151 height 17
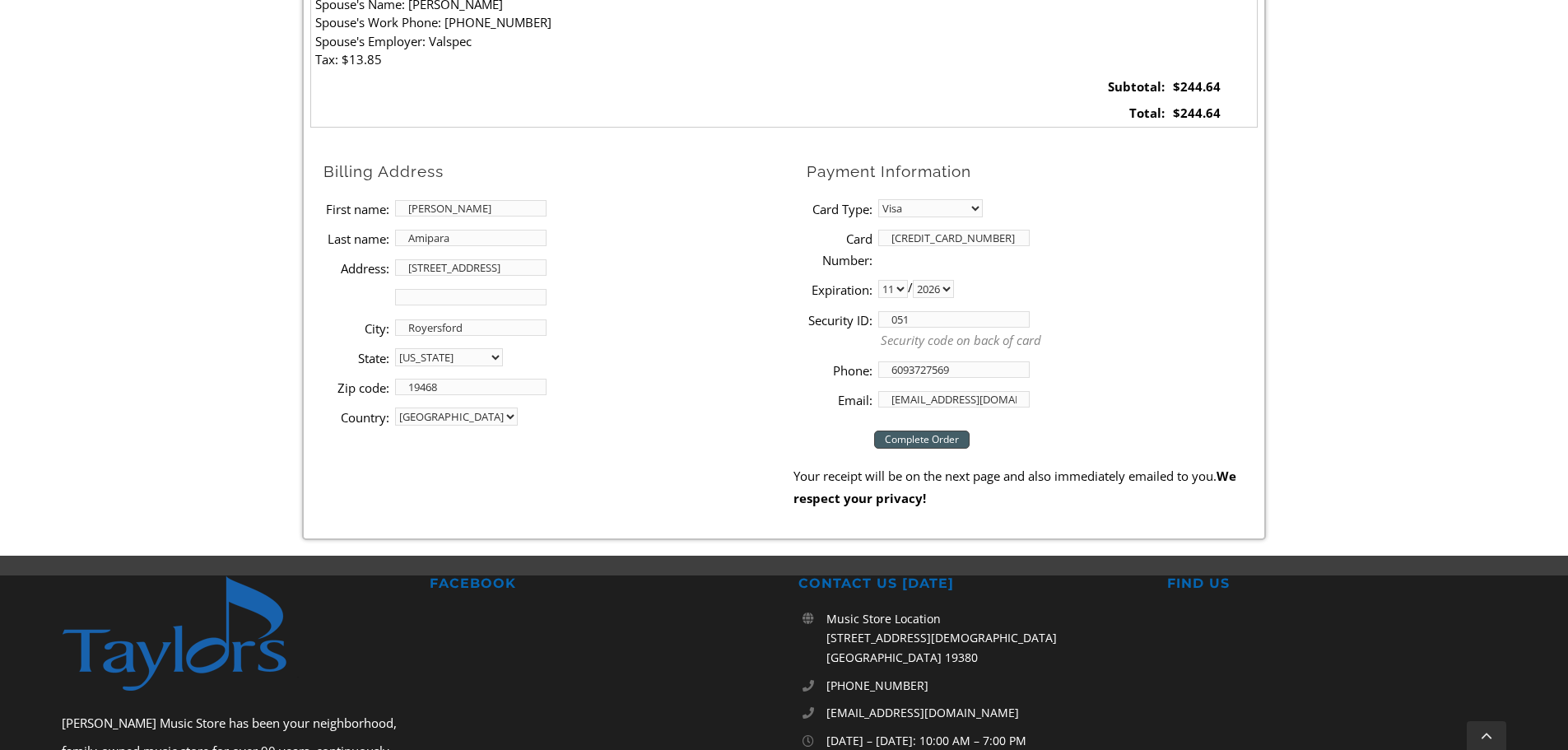
scroll to position [742, 0]
type input "[EMAIL_ADDRESS][DOMAIN_NAME]"
click at [937, 440] on input "Complete Order" at bounding box center [922, 439] width 96 height 18
